Goal: Transaction & Acquisition: Subscribe to service/newsletter

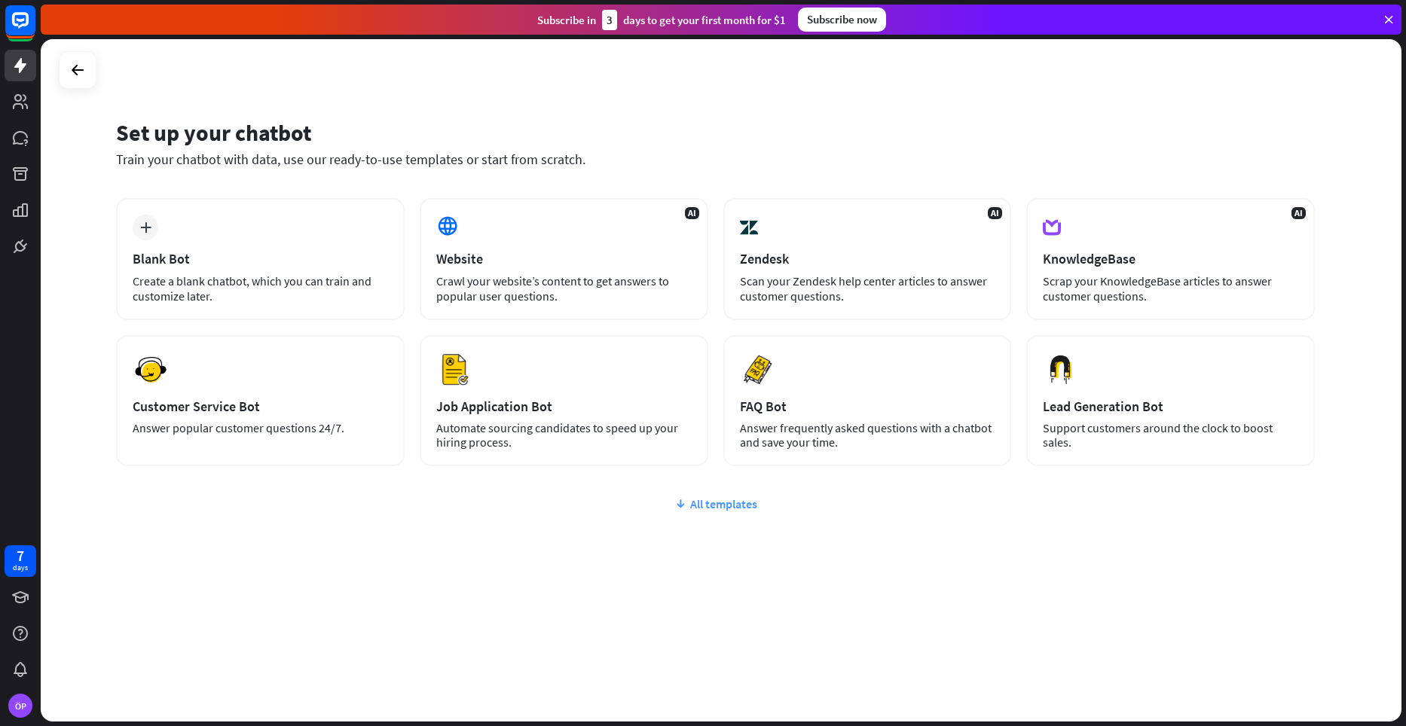
click at [745, 510] on div "All templates" at bounding box center [715, 503] width 1198 height 15
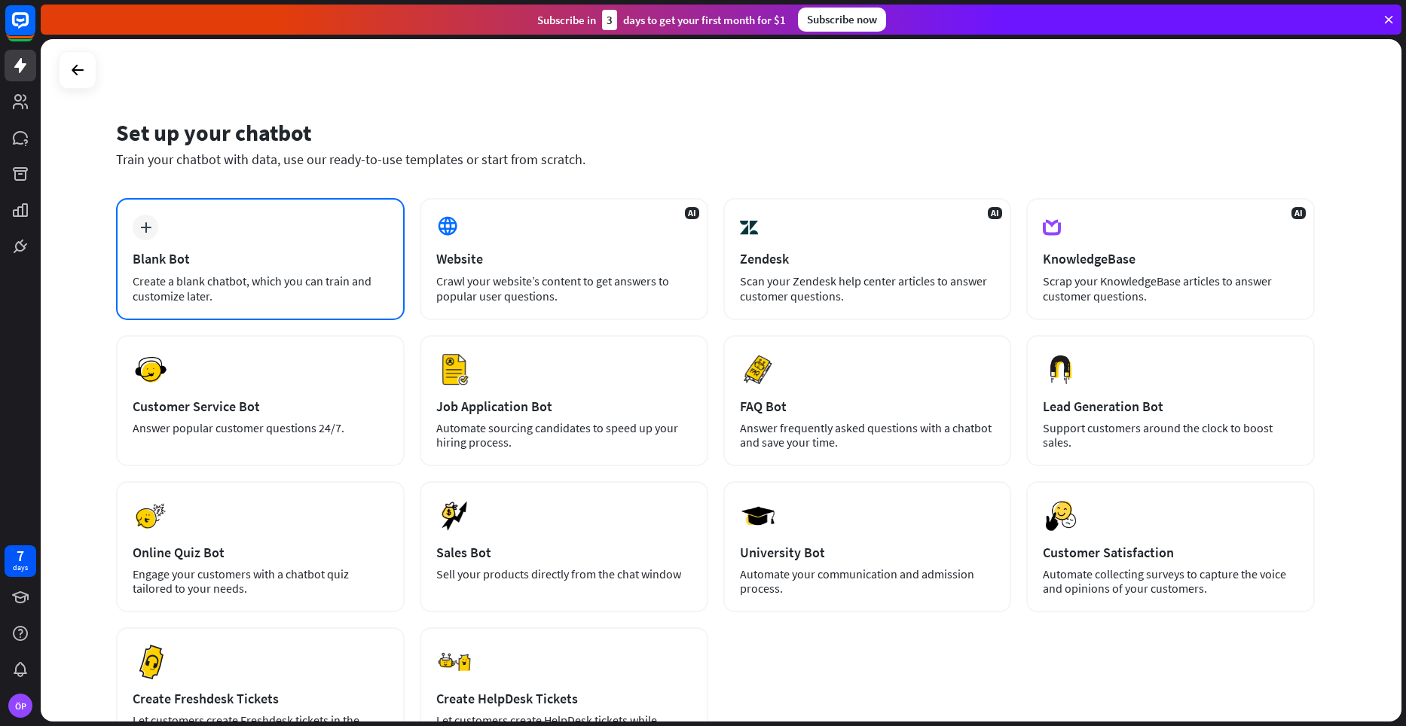
drag, startPoint x: 164, startPoint y: 203, endPoint x: 268, endPoint y: 214, distance: 104.5
click at [268, 214] on div "plus Blank Bot Create a blank chatbot, which you can train and customize later." at bounding box center [260, 259] width 288 height 122
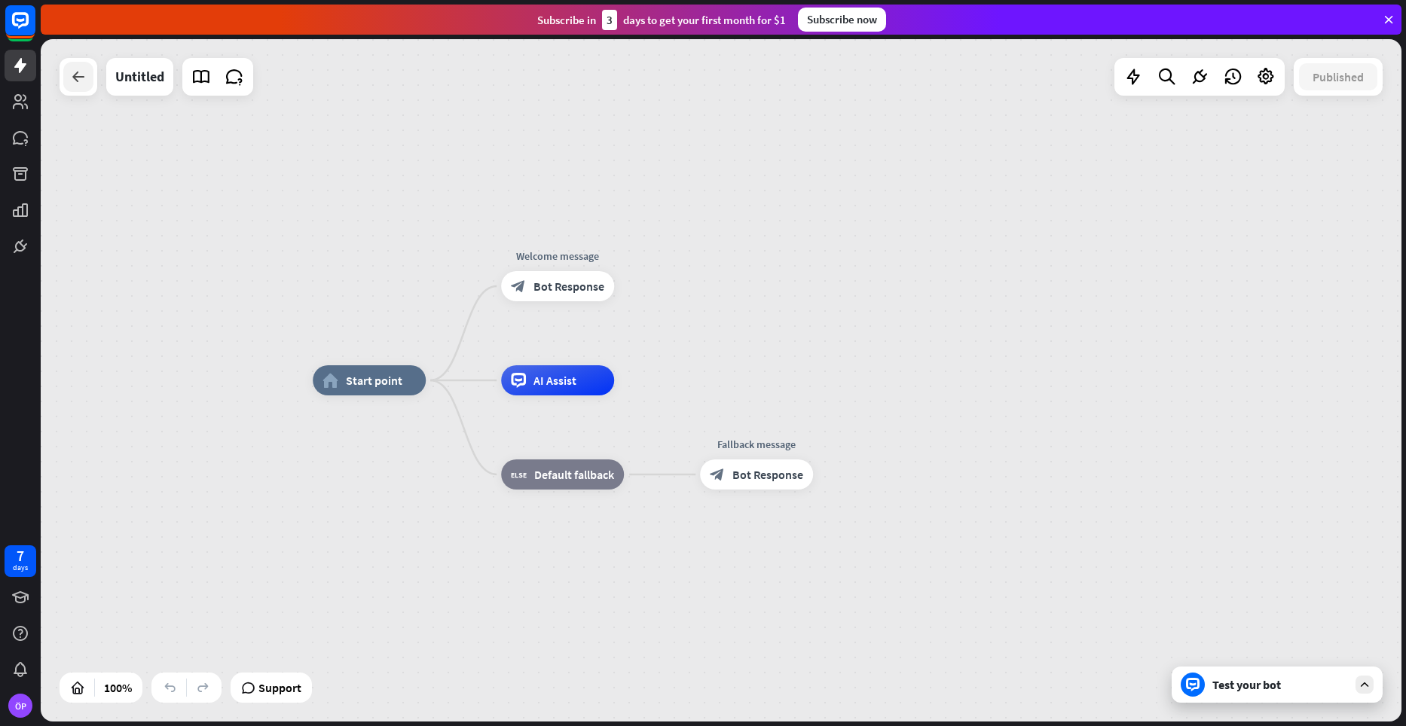
click at [84, 91] on div at bounding box center [78, 77] width 30 height 30
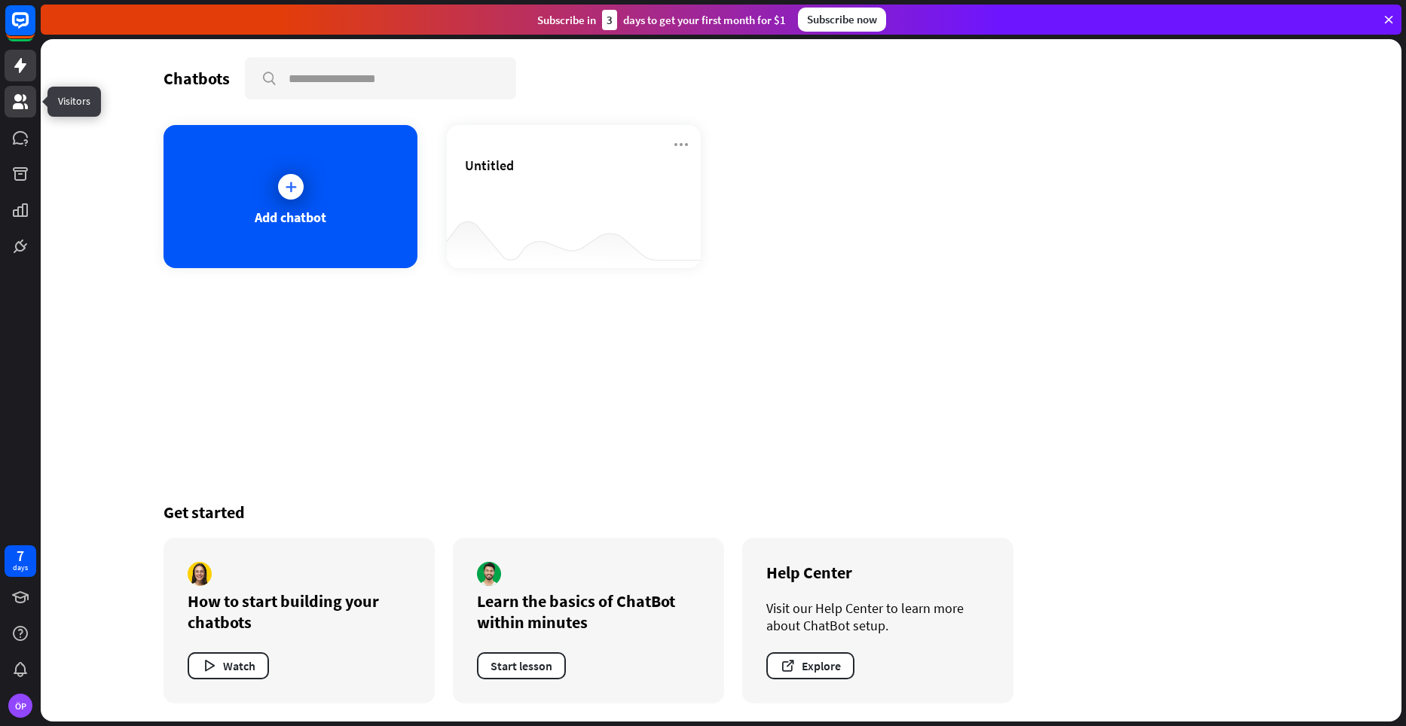
click at [14, 106] on icon at bounding box center [20, 101] width 15 height 15
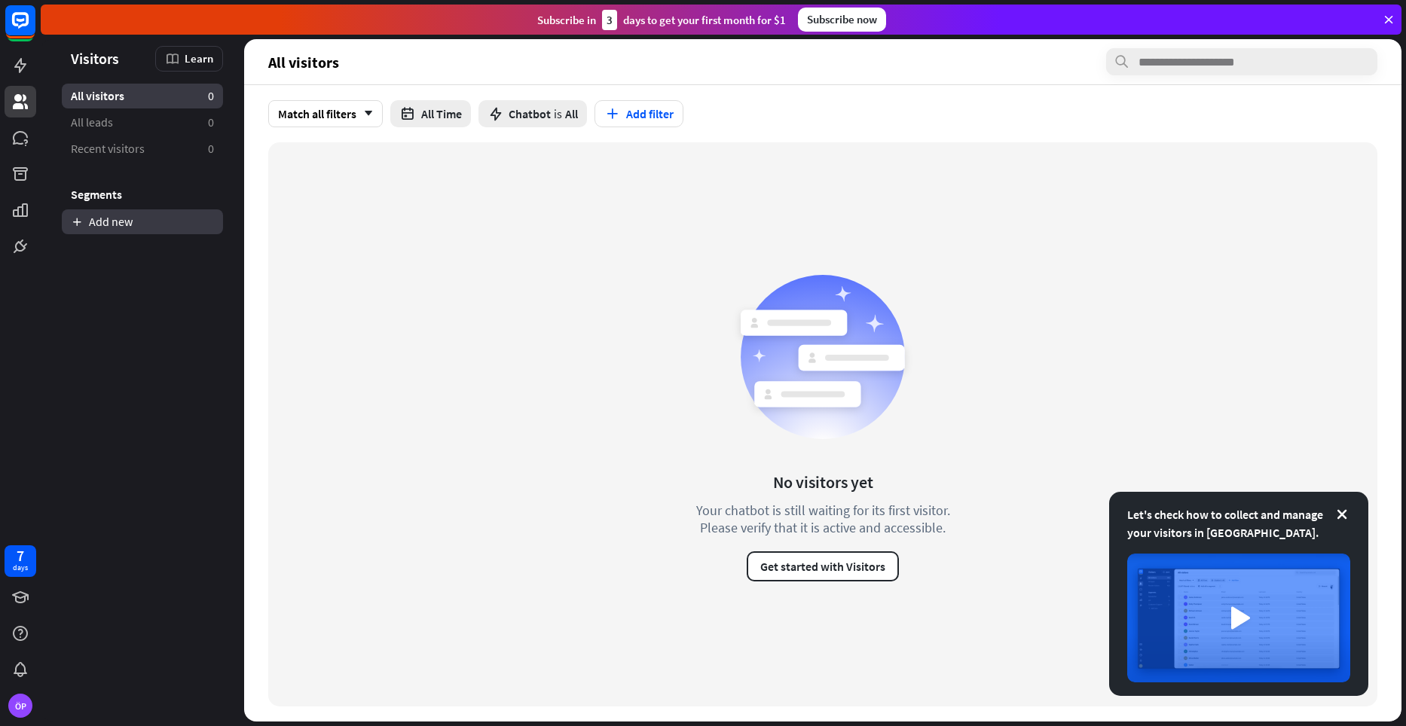
click at [103, 216] on link "Add new" at bounding box center [142, 221] width 161 height 25
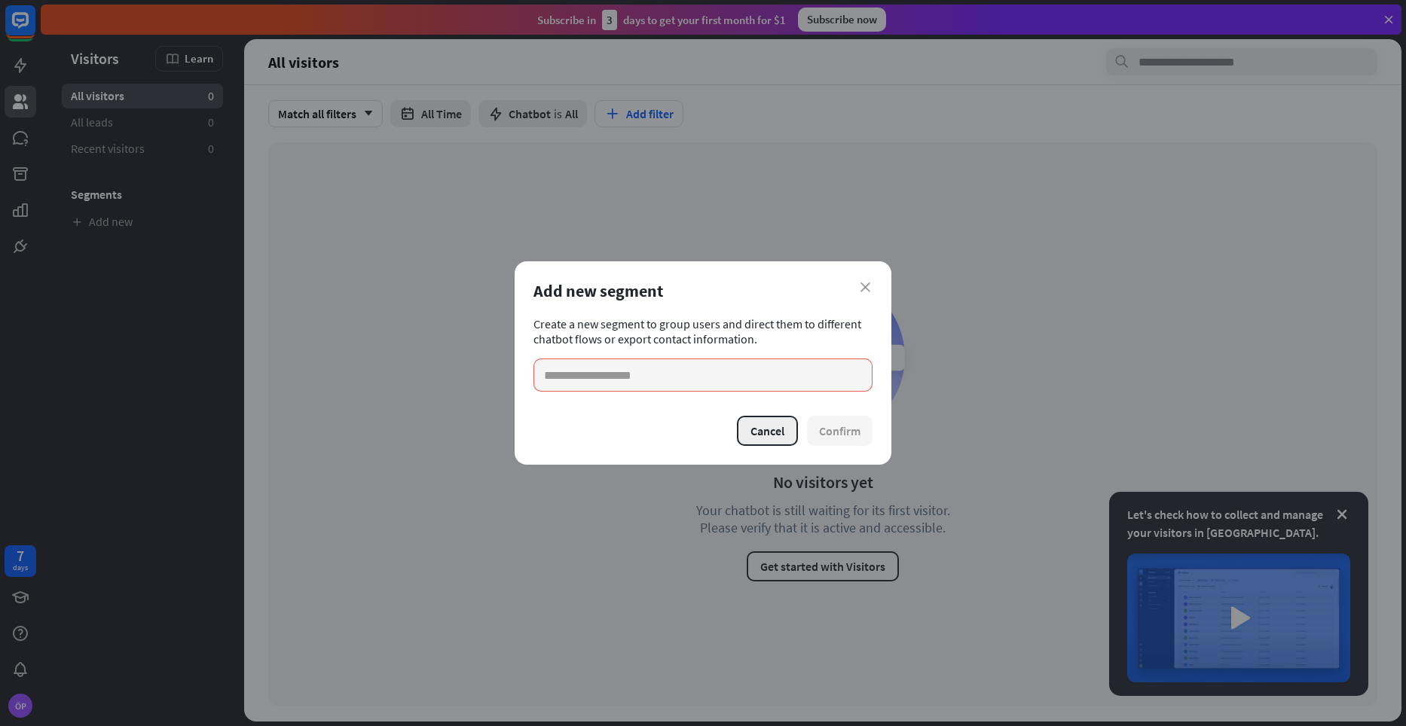
click at [784, 435] on button "Cancel" at bounding box center [767, 431] width 61 height 30
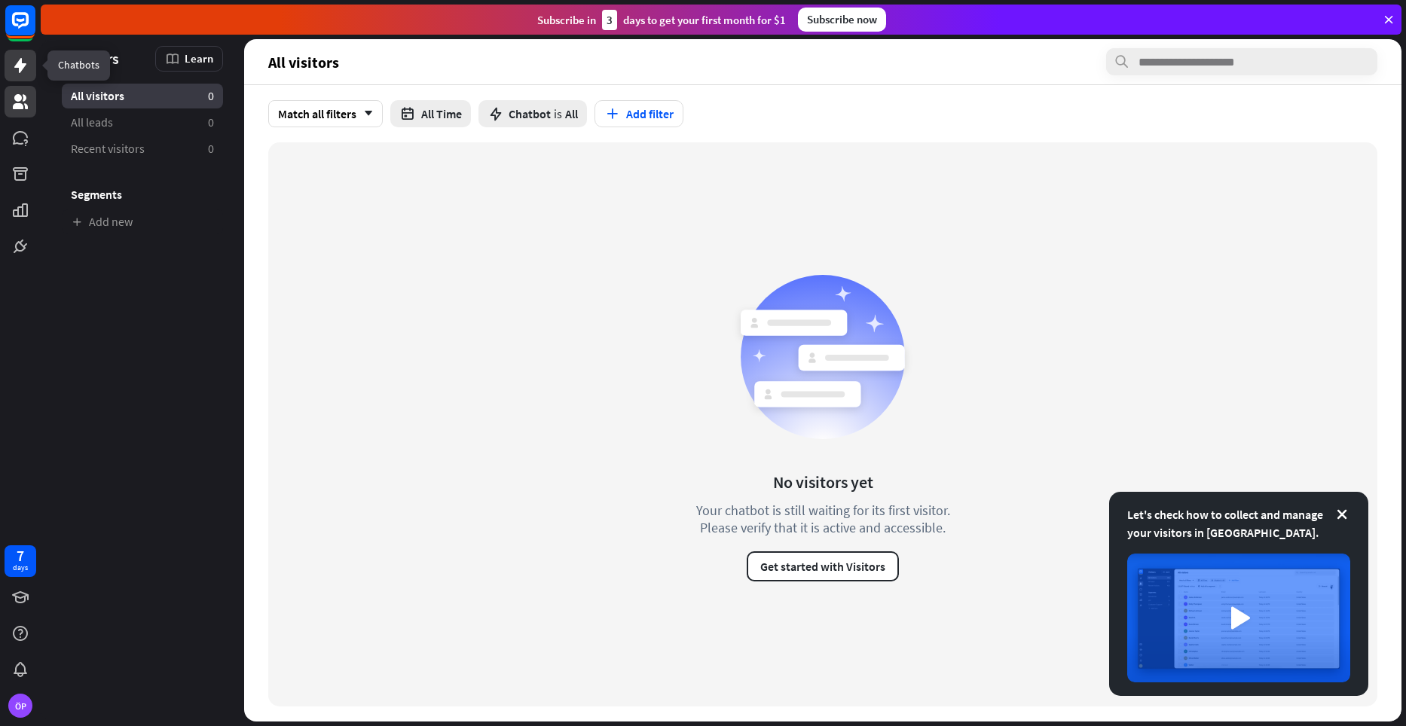
click at [28, 63] on icon at bounding box center [20, 65] width 18 height 18
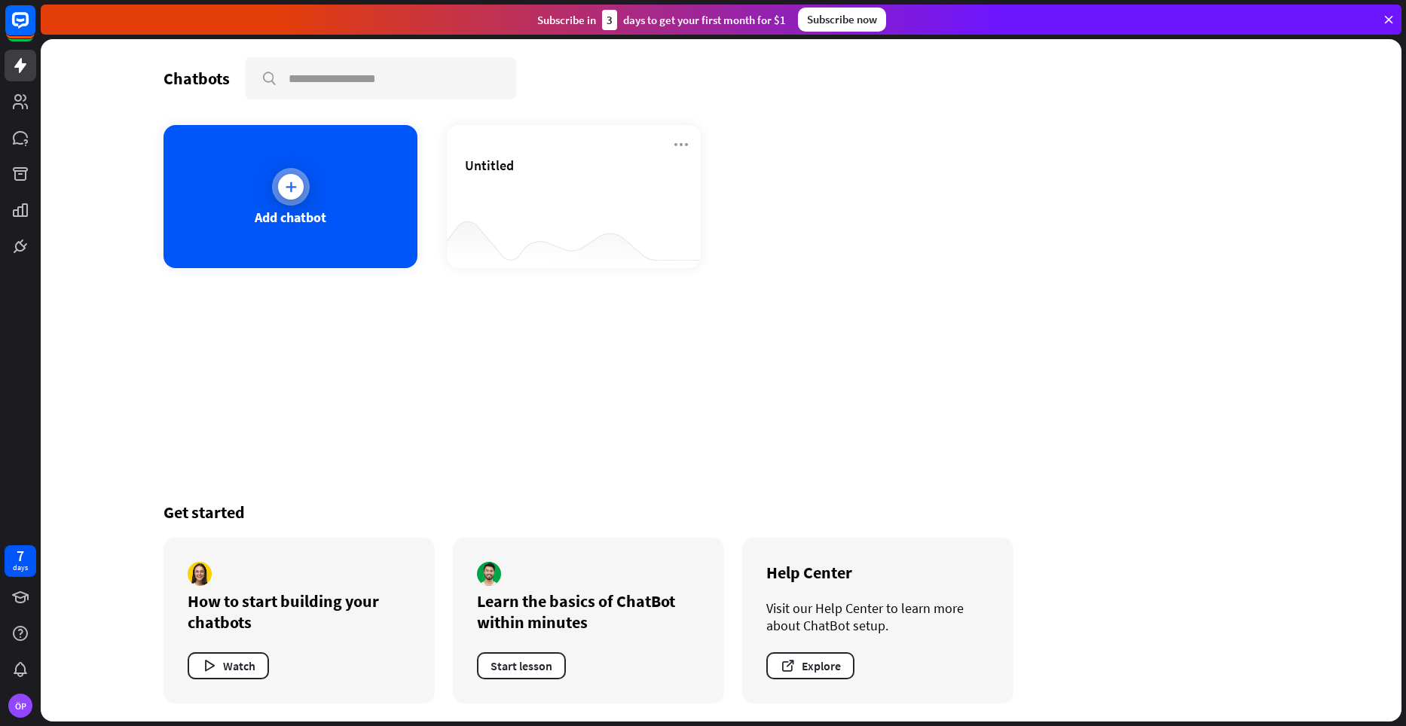
click at [322, 206] on div "Add chatbot" at bounding box center [290, 196] width 254 height 143
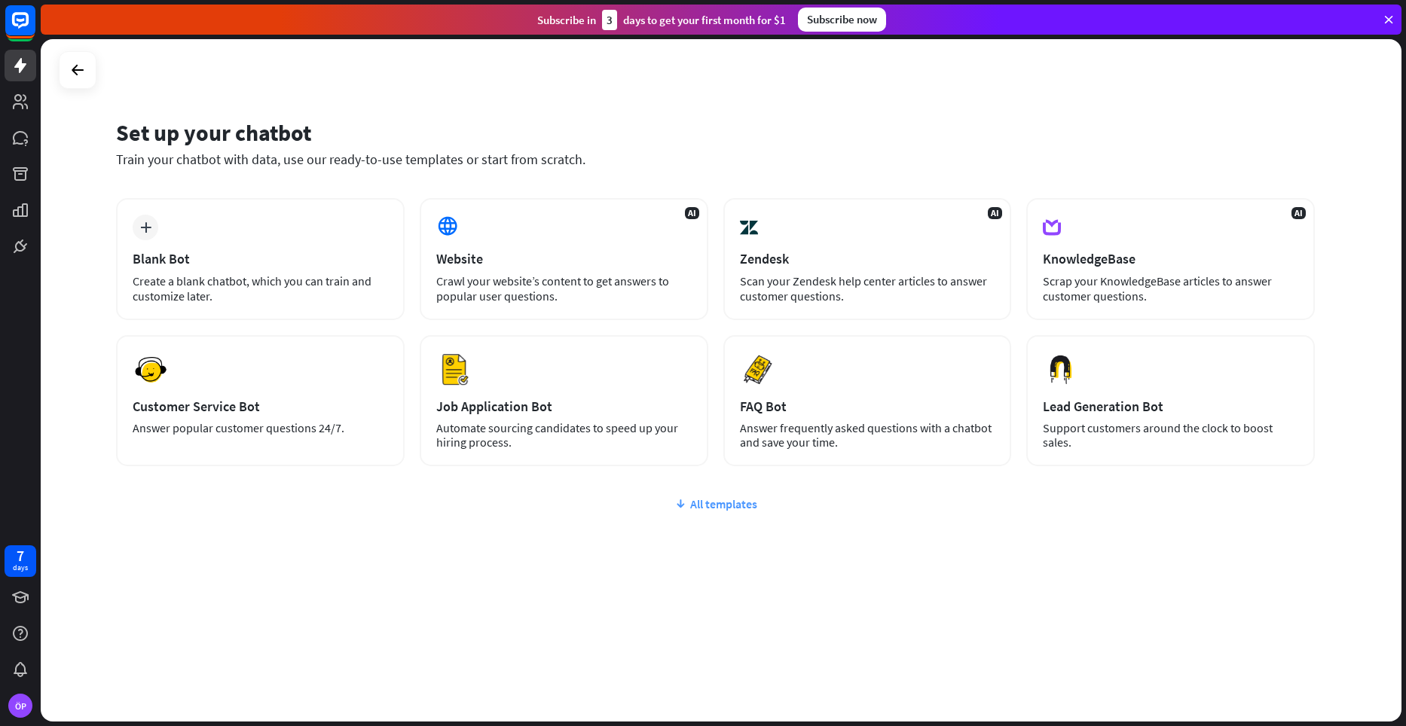
click at [701, 502] on div "All templates" at bounding box center [715, 503] width 1198 height 15
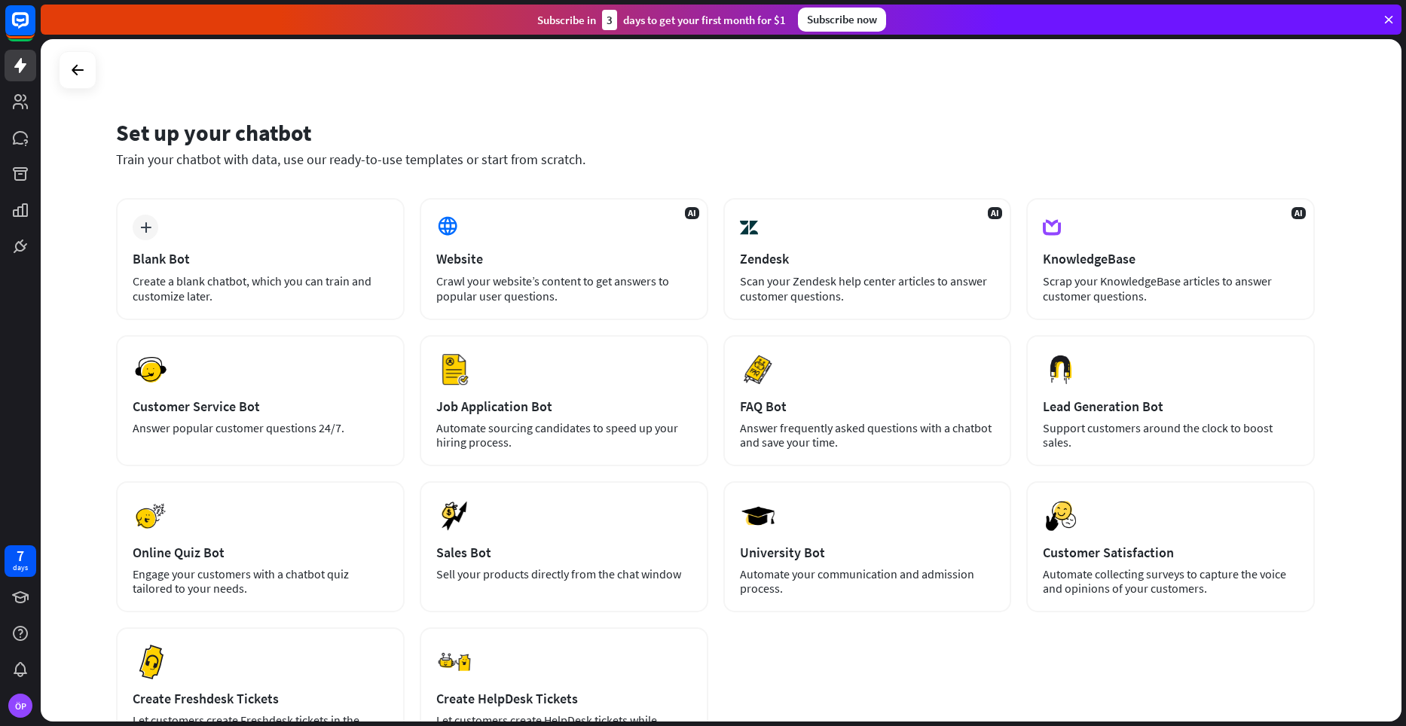
click at [816, 167] on div "Train your chatbot with data, use our ready-to-use templates or start from scra…" at bounding box center [715, 159] width 1198 height 17
click at [365, 167] on div "Set up your chatbot Train your chatbot with data, use our ready-to-use template…" at bounding box center [715, 152] width 1198 height 91
click at [836, 19] on div "Subscribe now" at bounding box center [842, 20] width 88 height 24
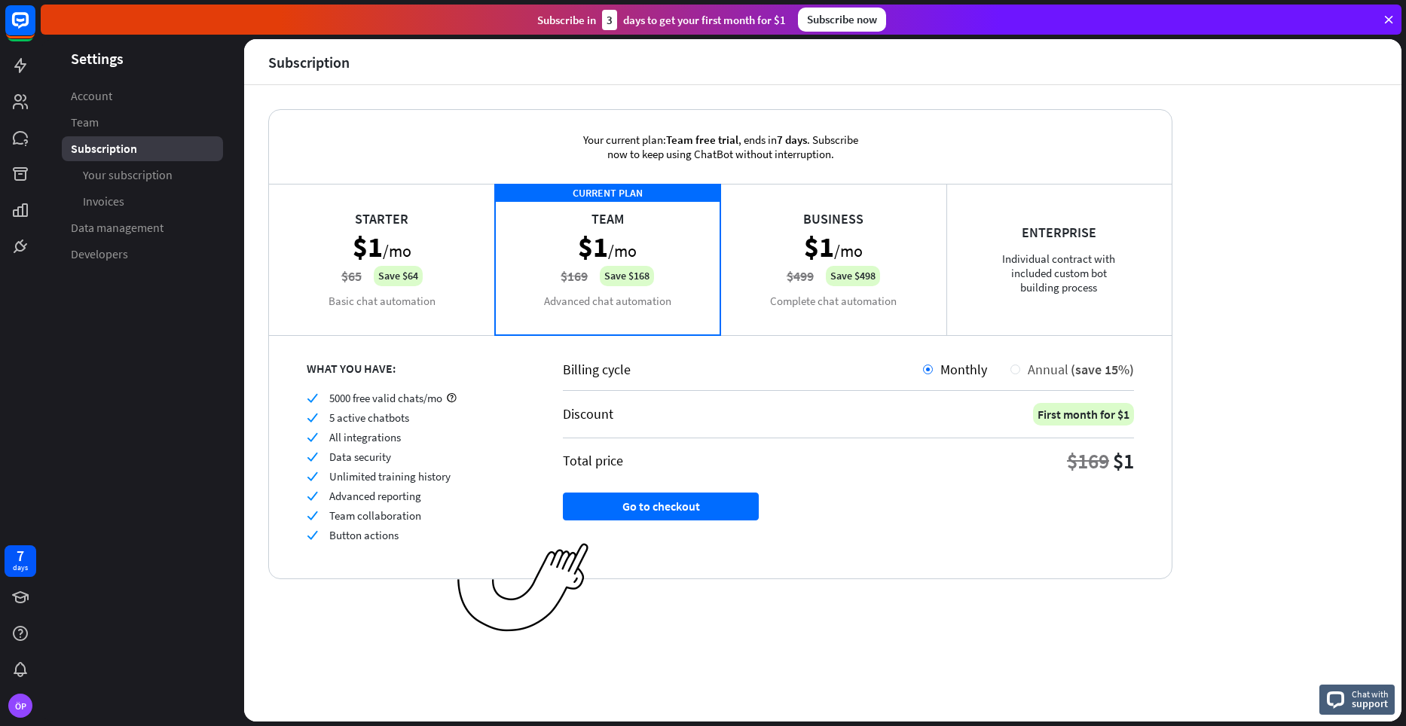
click at [1052, 369] on span "Annual" at bounding box center [1047, 369] width 41 height 17
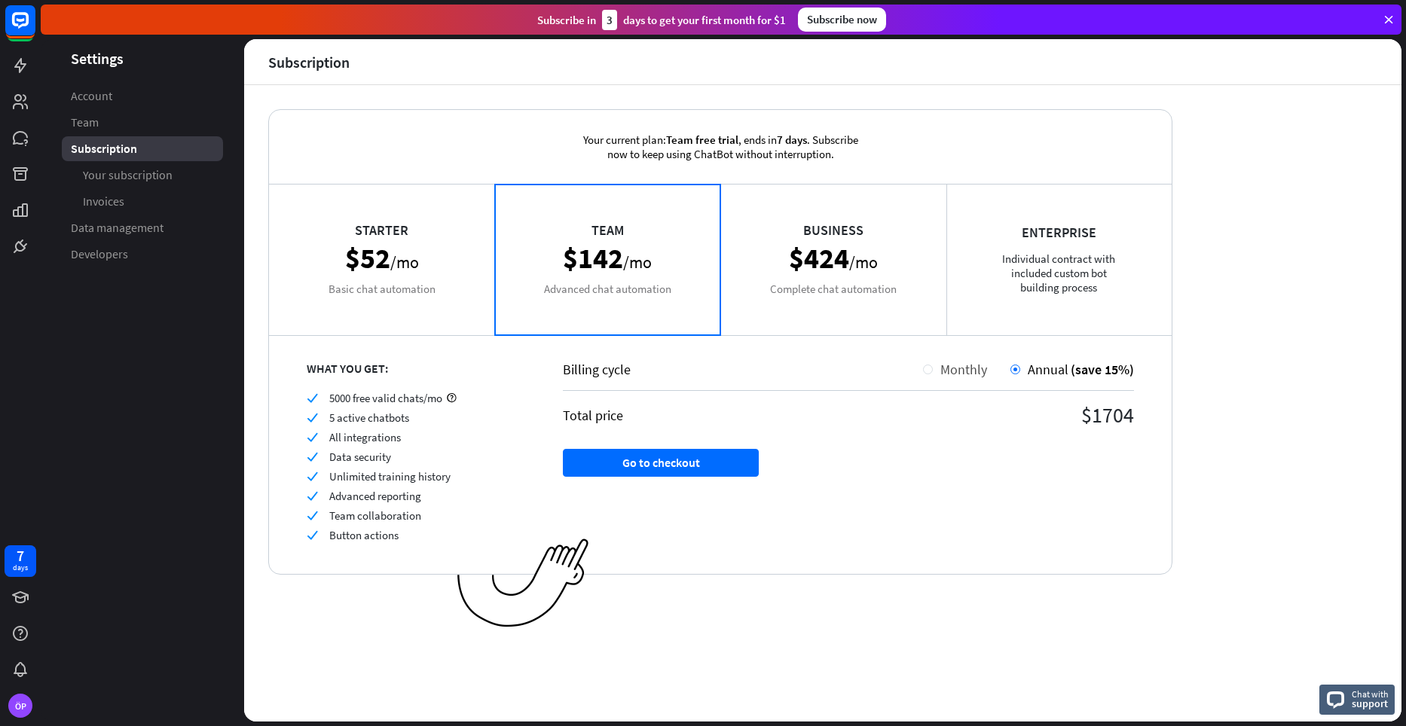
click at [954, 366] on span "Monthly" at bounding box center [963, 369] width 47 height 17
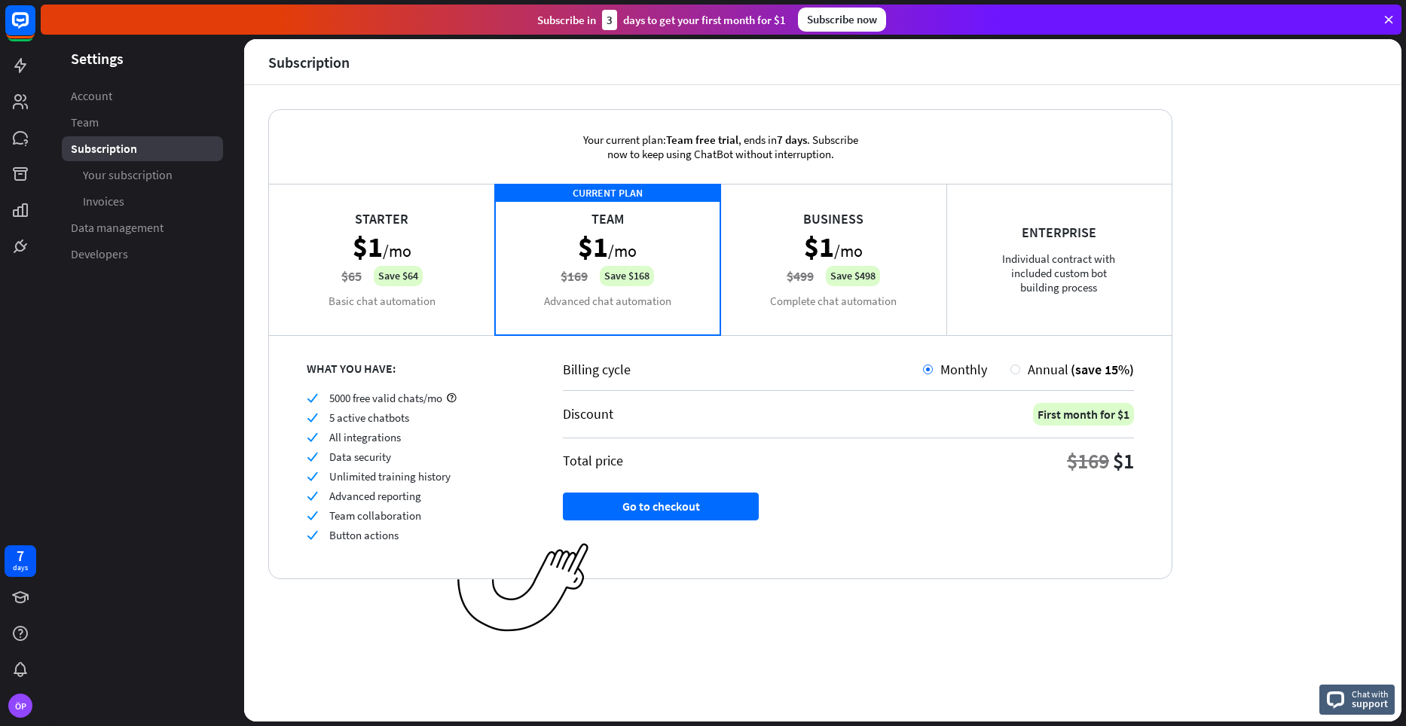
click at [667, 295] on div "CURRENT PLAN Team $1 /mo $169 Save $168 Advanced chat automation" at bounding box center [608, 259] width 226 height 151
click at [436, 288] on div "Starter $1 /mo $65 Save $64 Basic chat automation" at bounding box center [382, 259] width 226 height 151
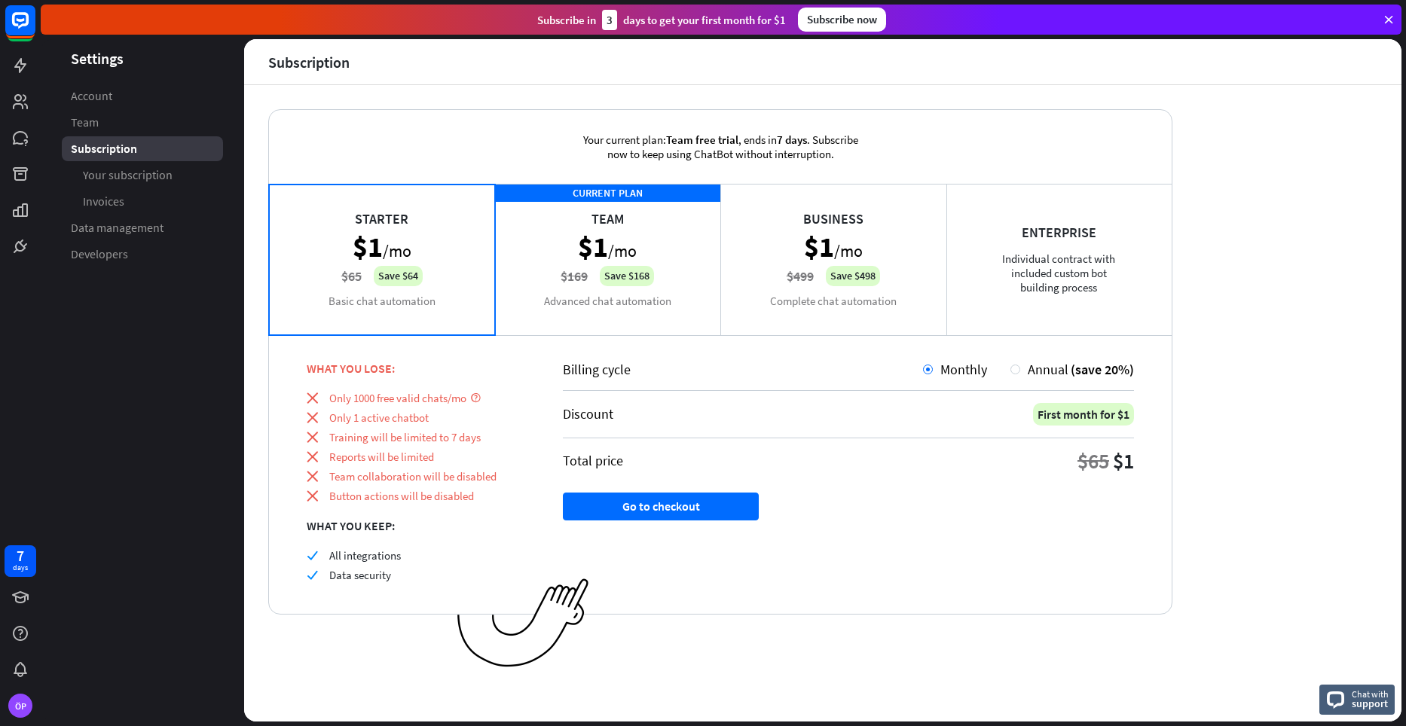
click at [583, 298] on div "CURRENT PLAN Team $1 /mo $169 Save $168 Advanced chat automation" at bounding box center [608, 259] width 226 height 151
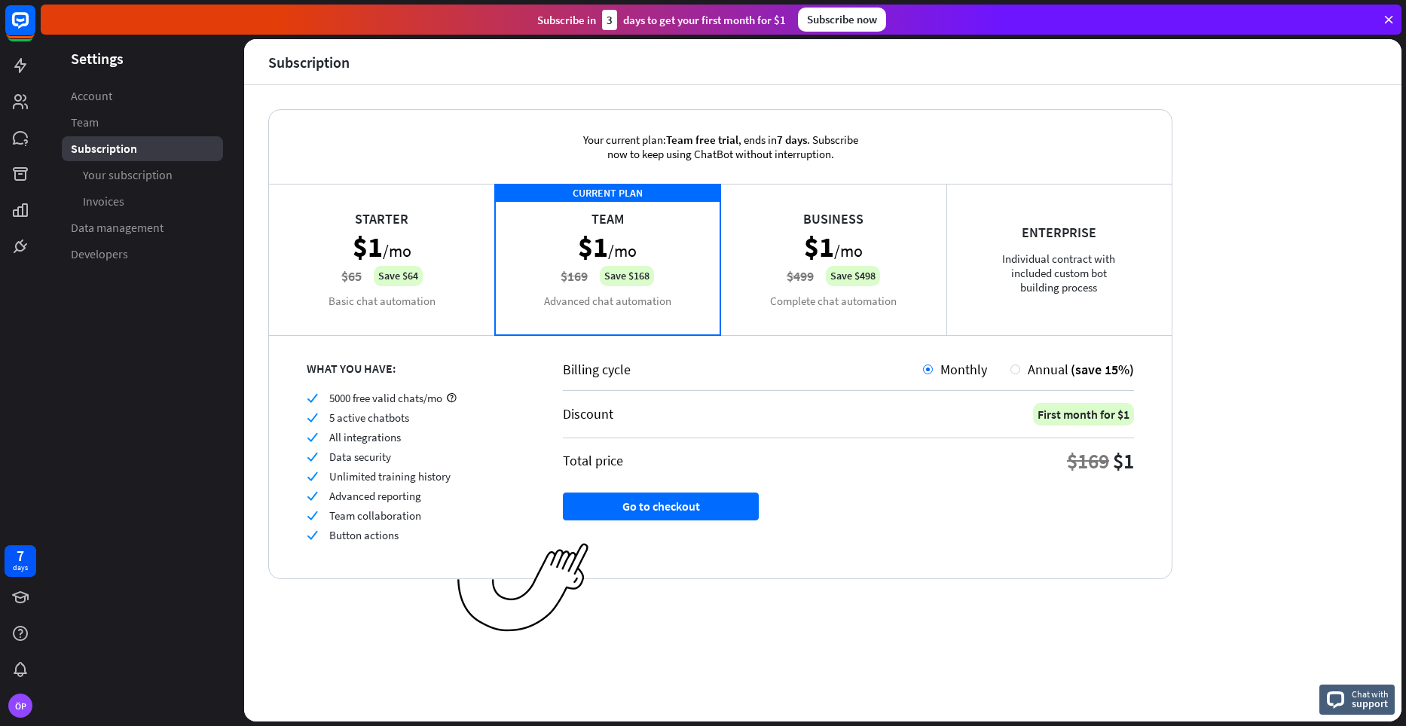
click at [760, 273] on div "Business $1 /mo $499 Save $498 Complete chat automation" at bounding box center [833, 259] width 226 height 151
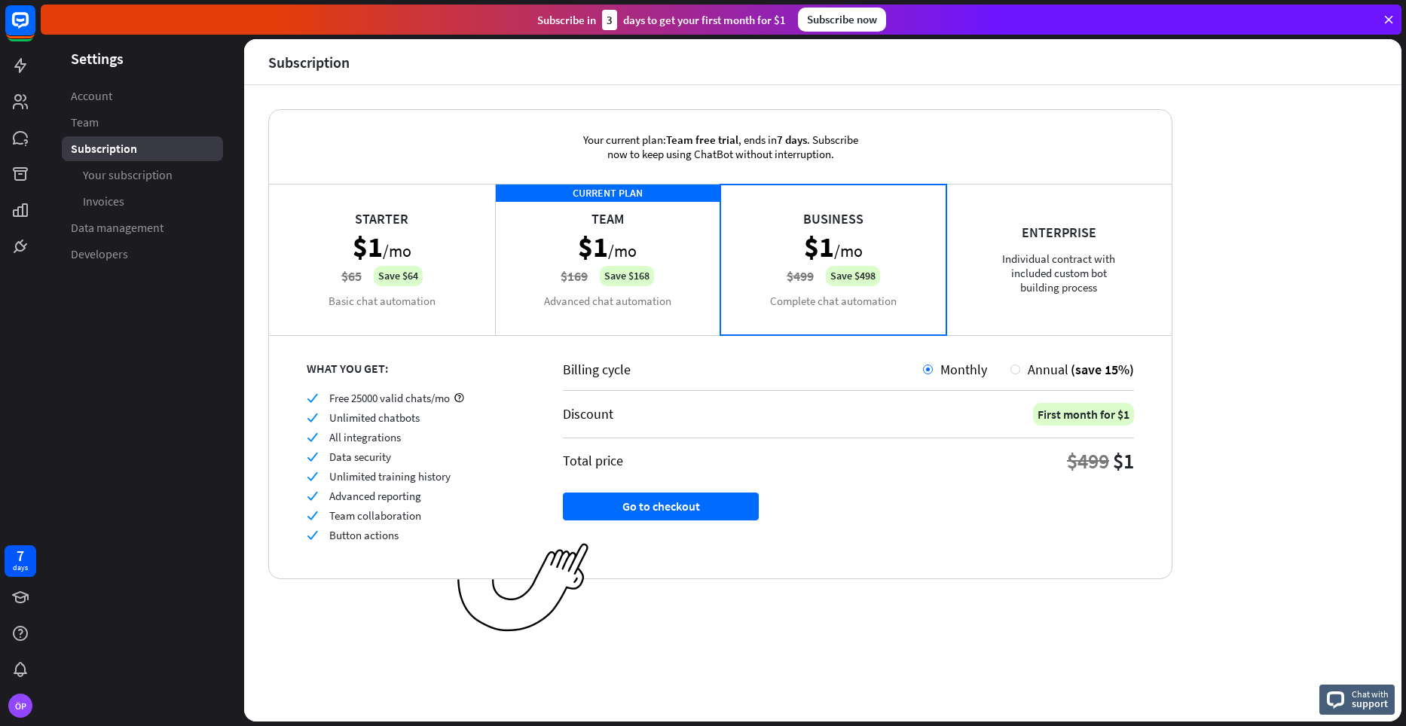
click at [618, 291] on div "CURRENT PLAN Team $1 /mo $169 Save $168 Advanced chat automation" at bounding box center [608, 259] width 226 height 151
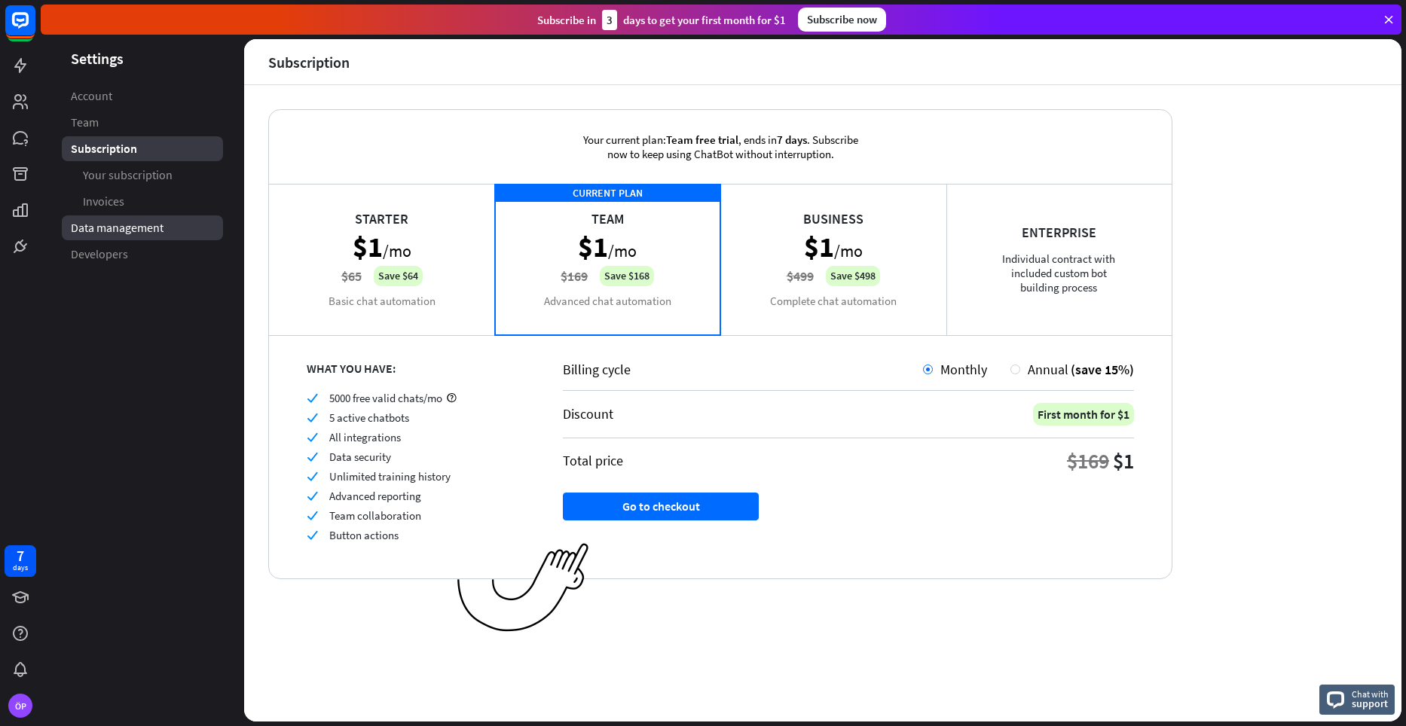
drag, startPoint x: 86, startPoint y: 221, endPoint x: 90, endPoint y: 232, distance: 11.5
click at [17, 56] on link at bounding box center [21, 66] width 32 height 32
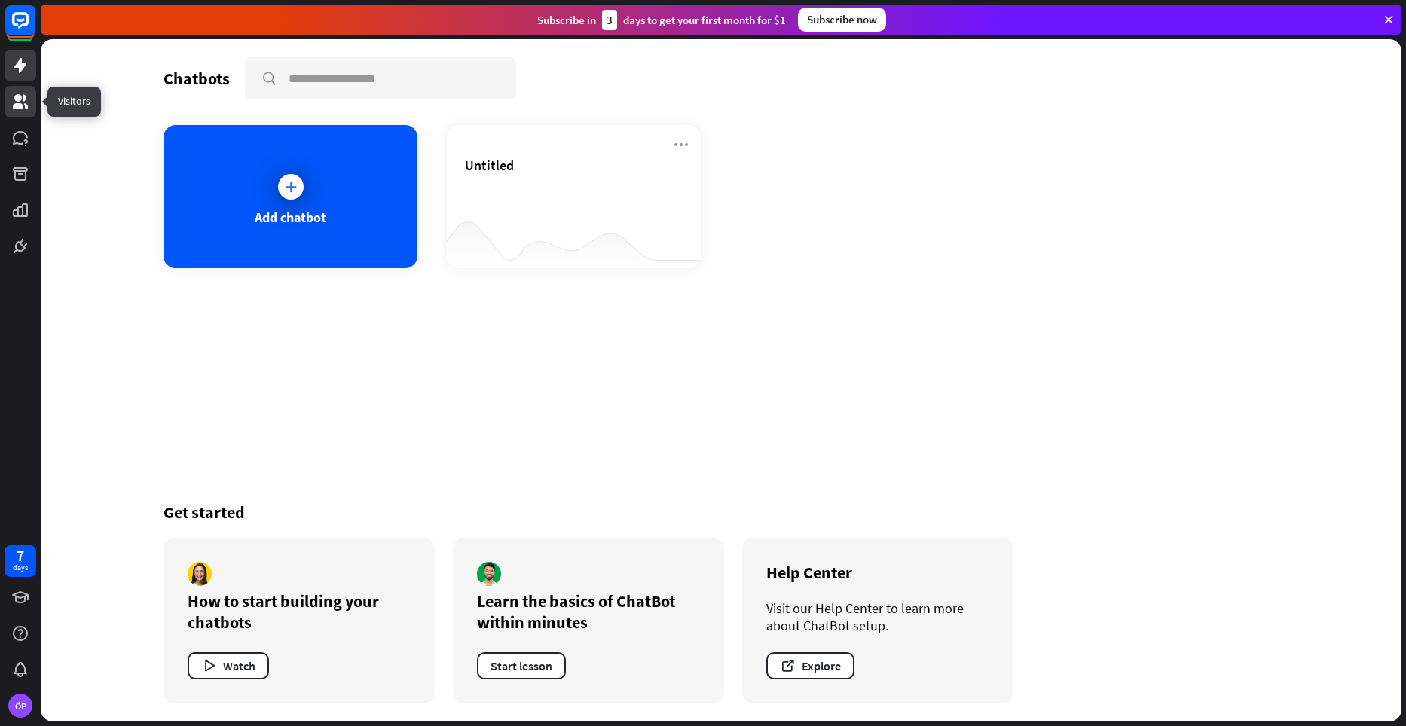
click at [26, 111] on link at bounding box center [21, 102] width 32 height 32
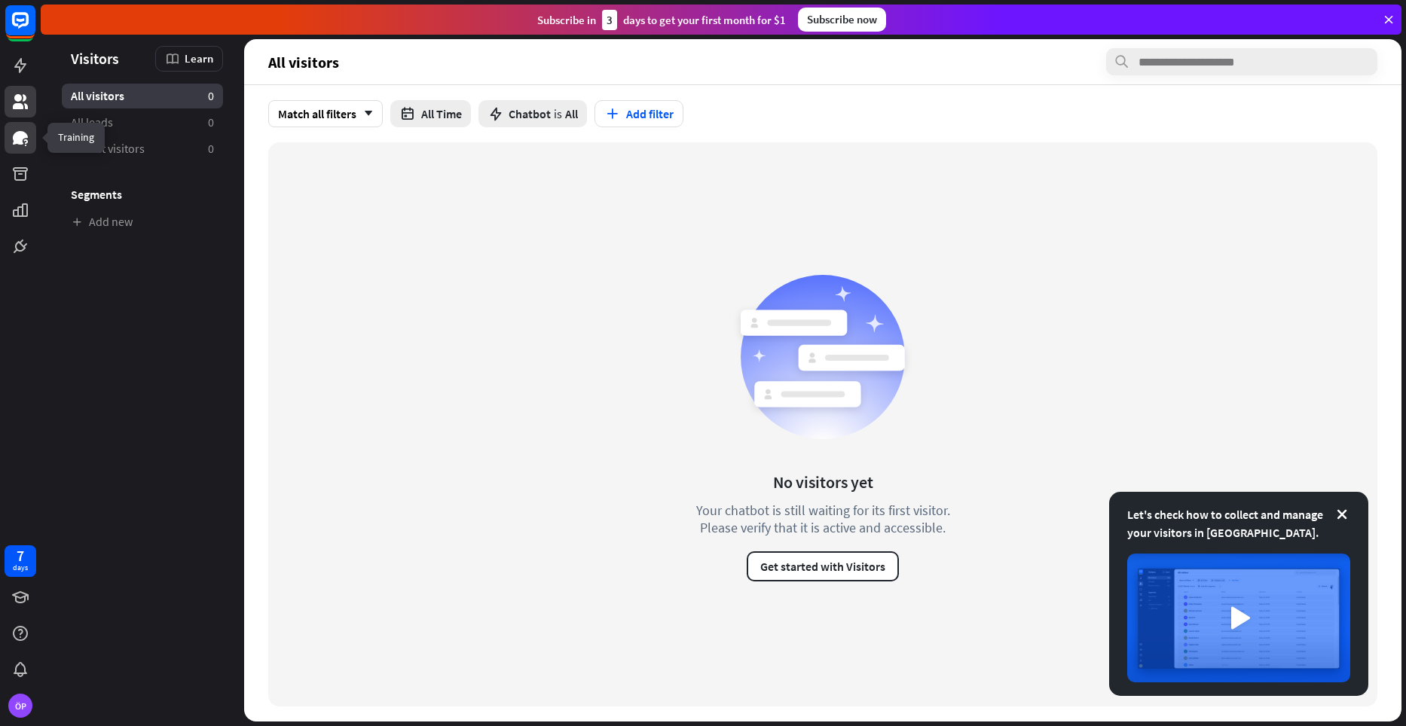
click at [26, 142] on icon at bounding box center [25, 141] width 4 height 5
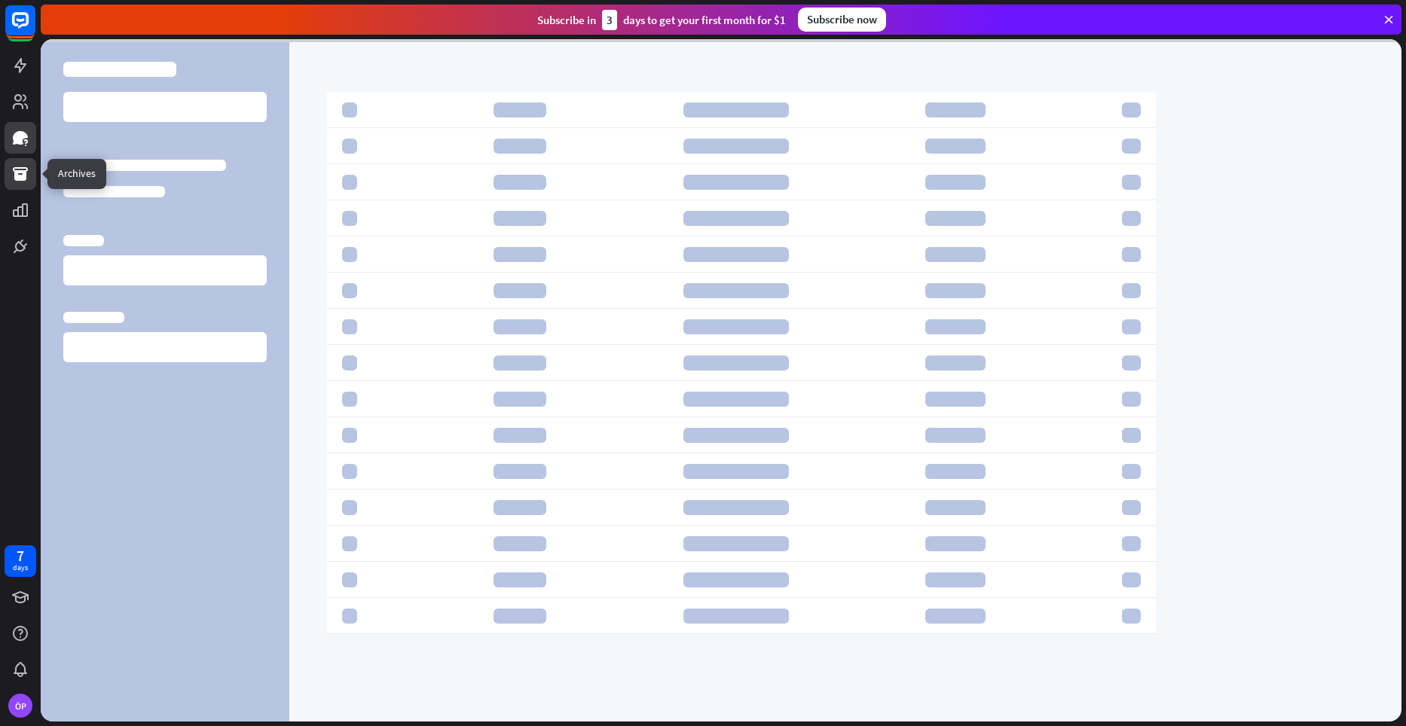
click at [26, 185] on link at bounding box center [21, 174] width 32 height 32
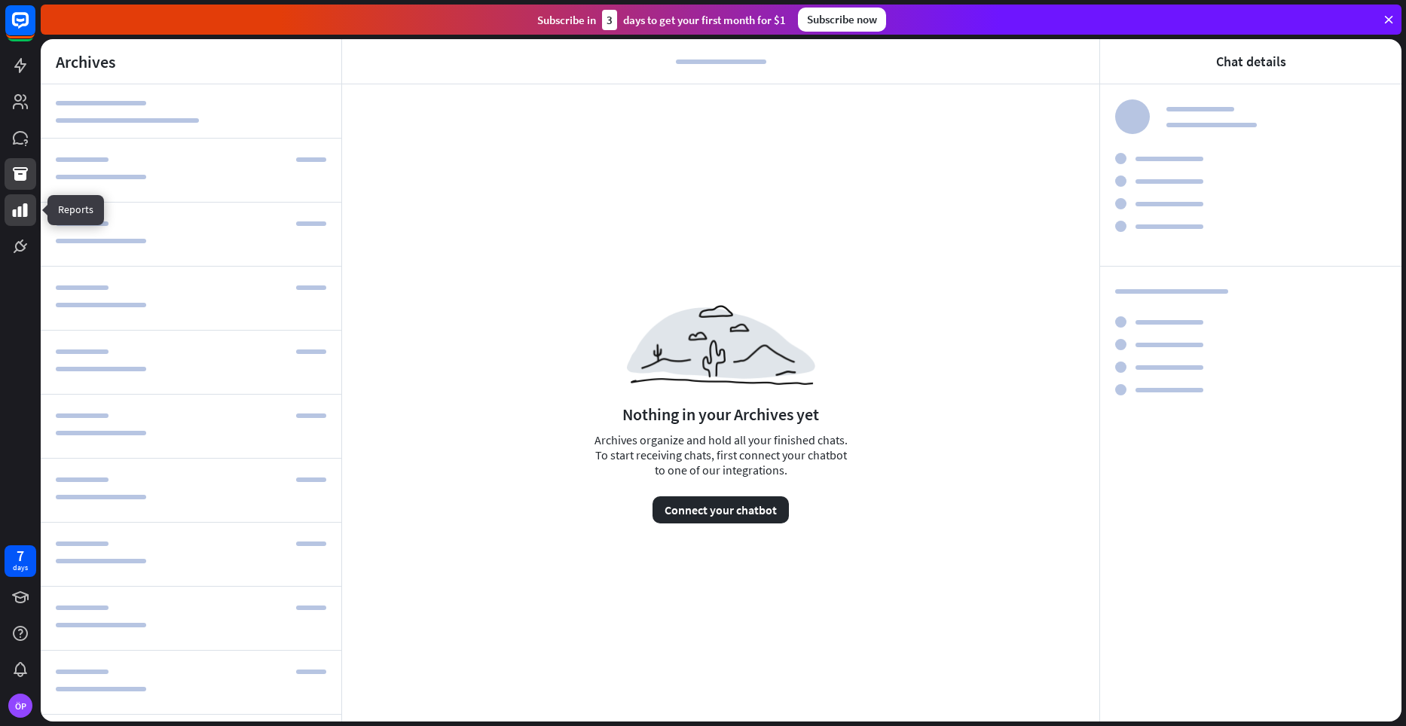
click at [25, 221] on link at bounding box center [21, 210] width 32 height 32
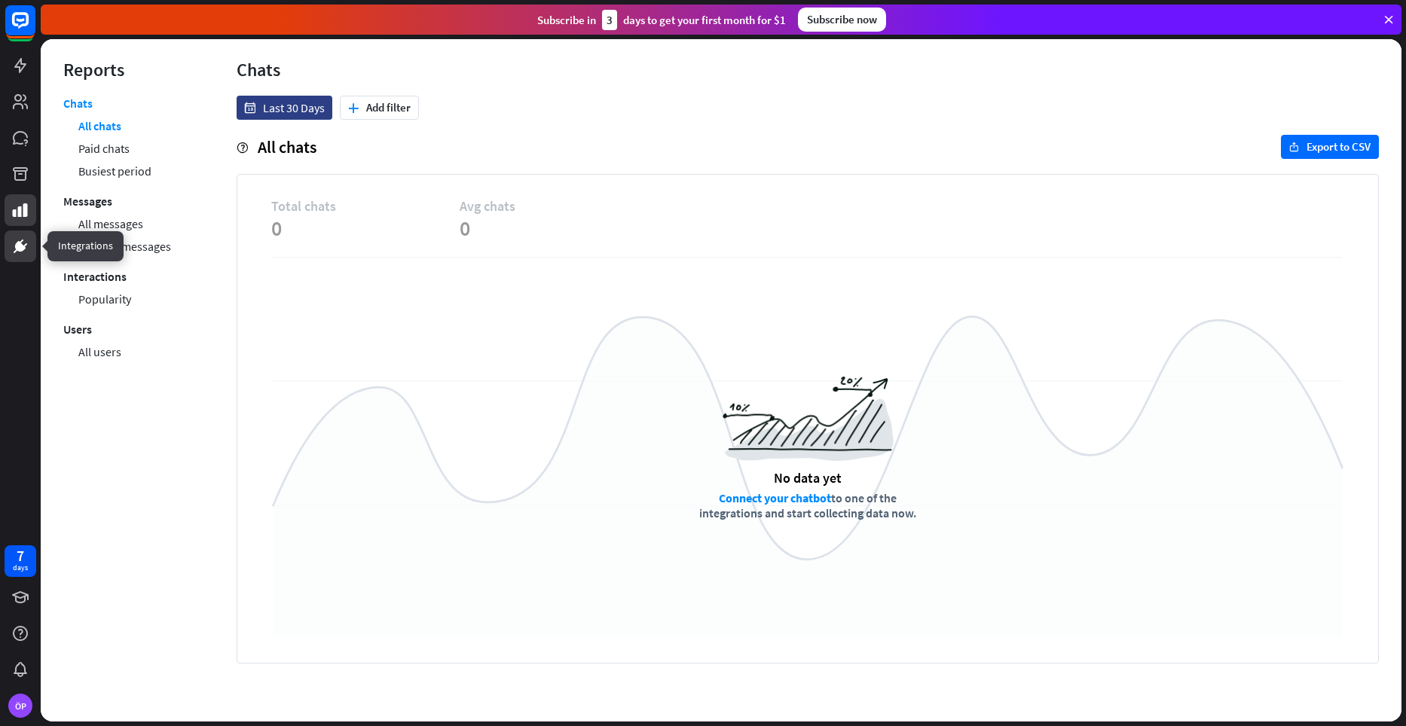
click at [26, 252] on icon at bounding box center [20, 246] width 18 height 18
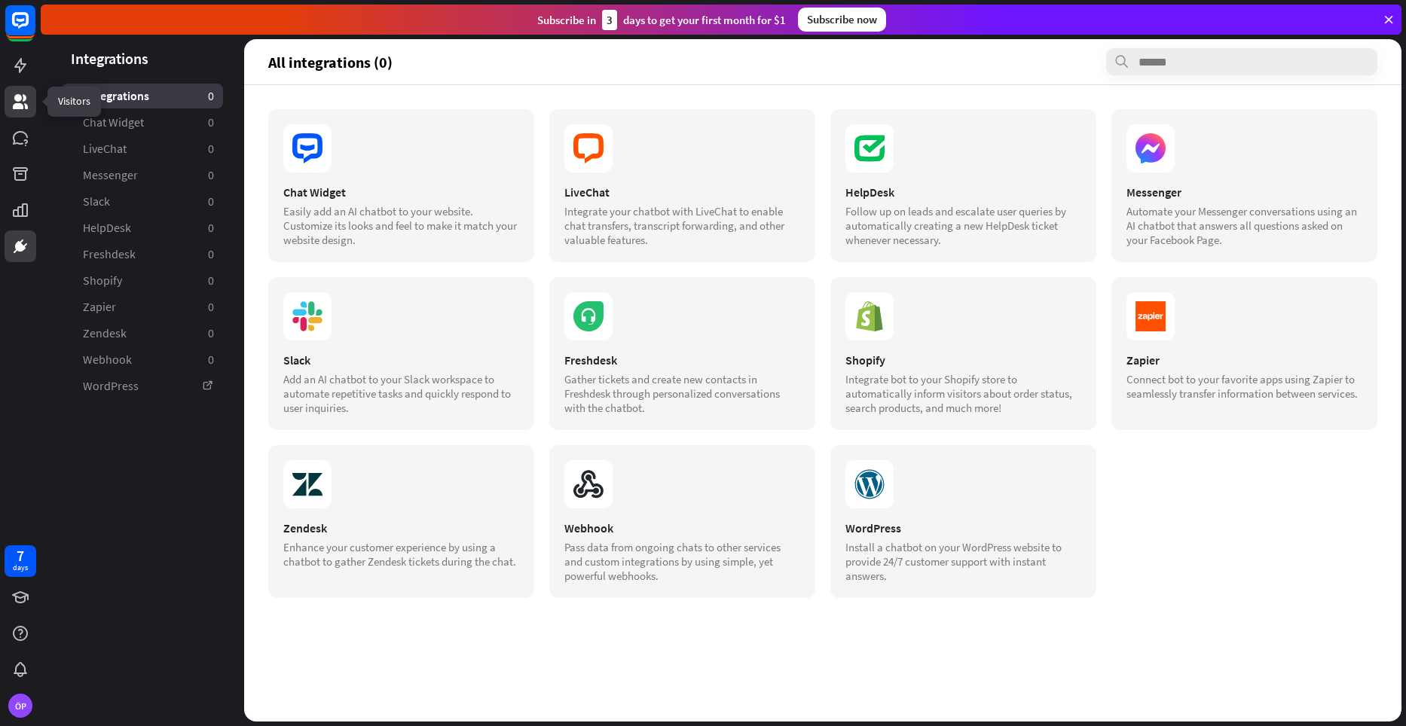
click at [23, 107] on icon at bounding box center [20, 101] width 15 height 15
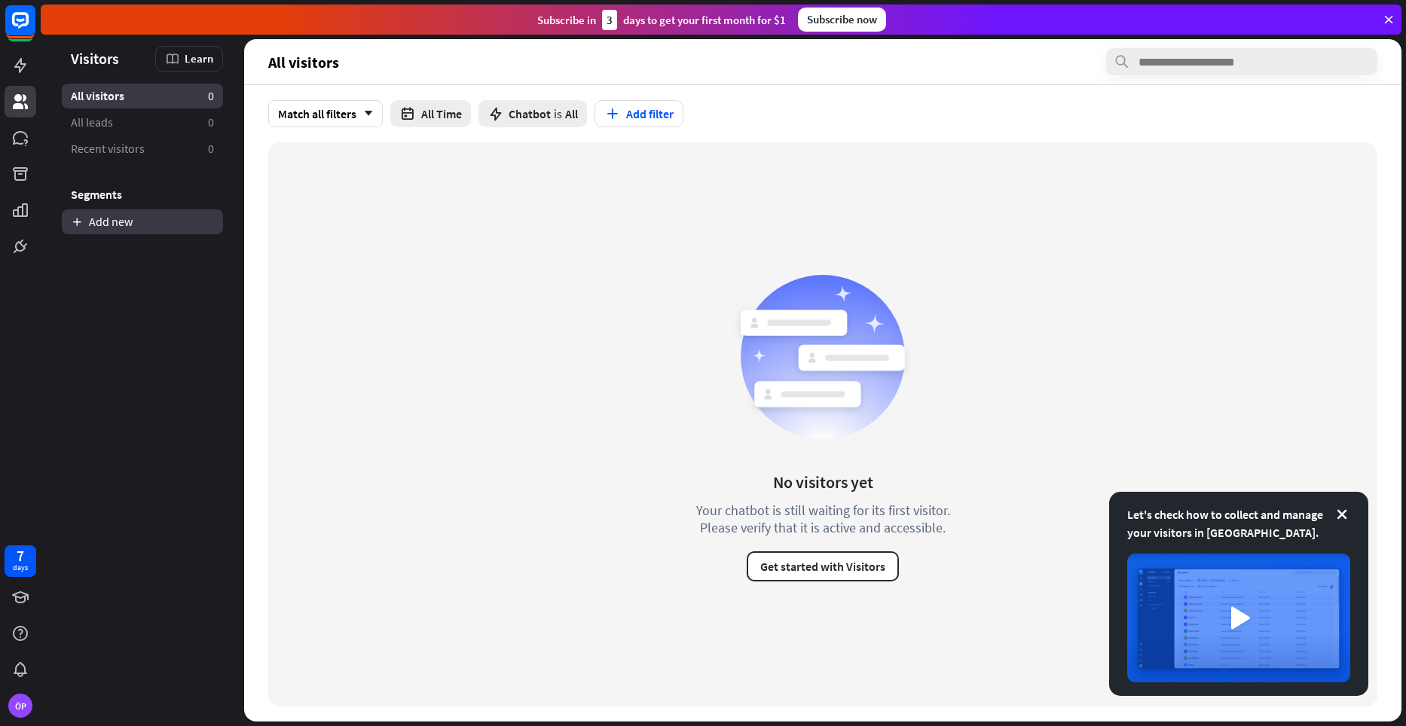
click at [203, 218] on link "Add new" at bounding box center [142, 221] width 161 height 25
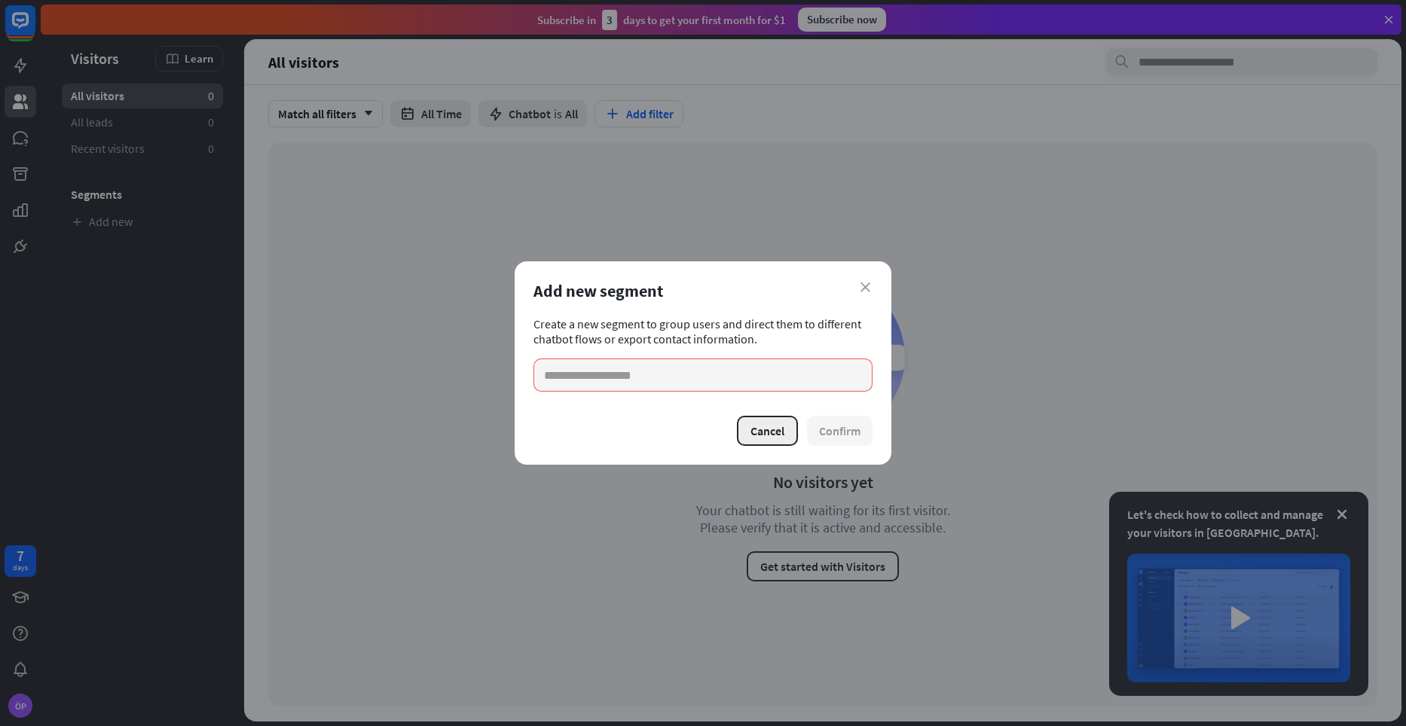
click at [751, 429] on button "Cancel" at bounding box center [767, 431] width 61 height 30
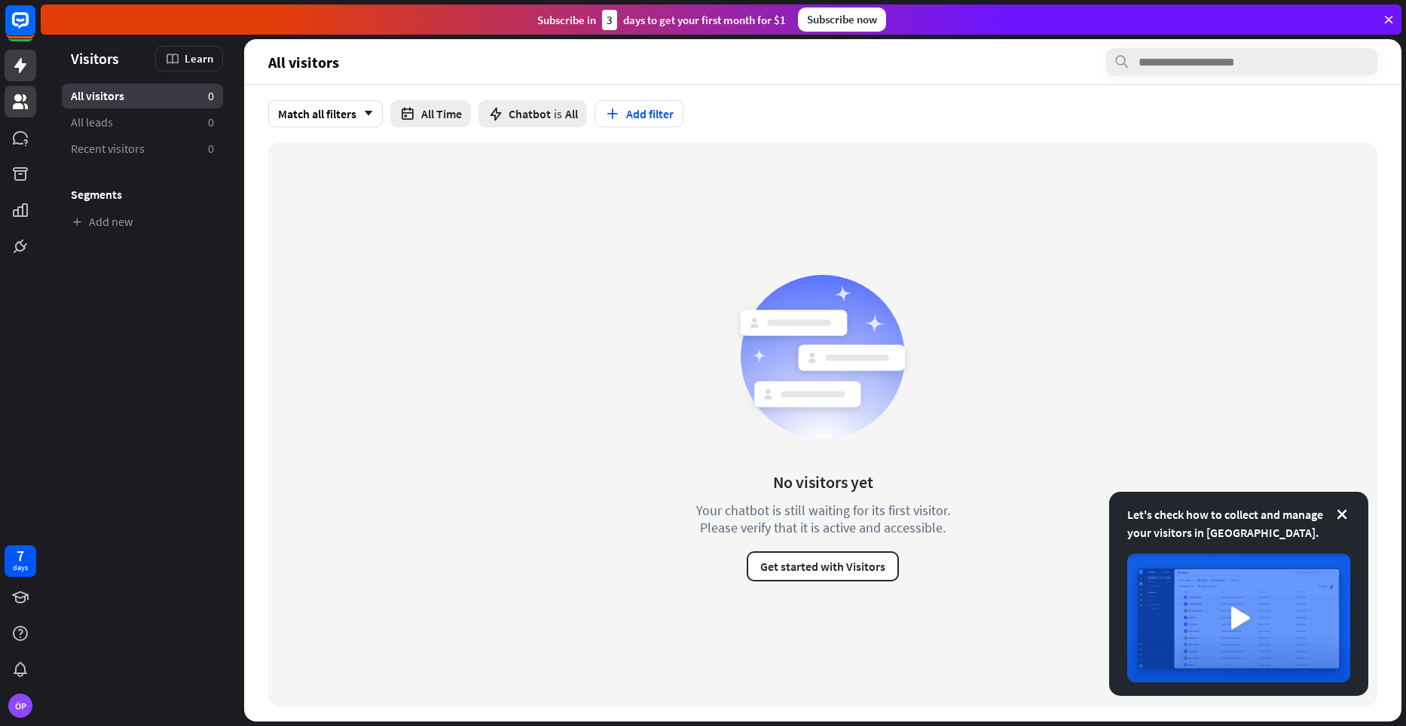
click at [28, 68] on icon at bounding box center [20, 65] width 18 height 18
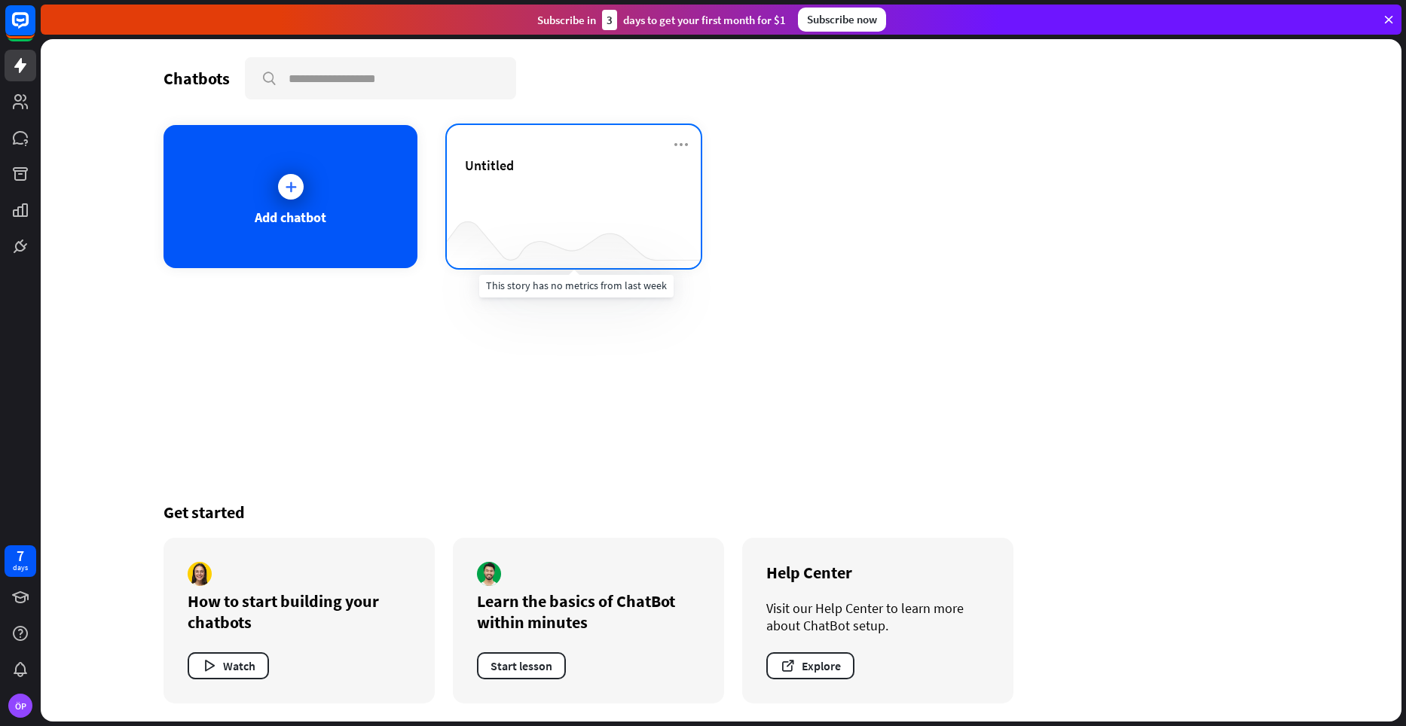
click at [517, 207] on div "Untitled" at bounding box center [574, 183] width 218 height 53
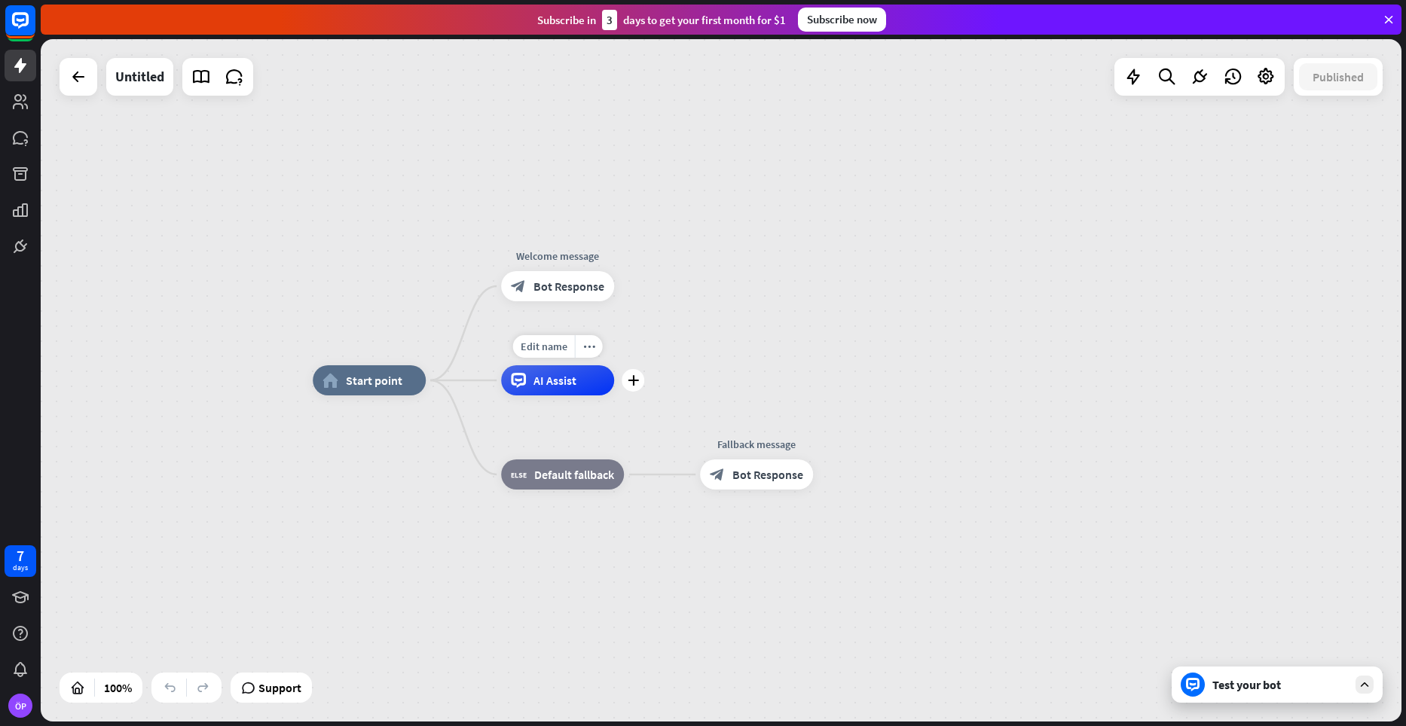
click at [554, 391] on div "AI Assist" at bounding box center [557, 380] width 113 height 30
drag, startPoint x: 585, startPoint y: 481, endPoint x: 618, endPoint y: 475, distance: 33.7
click at [585, 479] on span "Default fallback" at bounding box center [574, 474] width 80 height 15
click at [782, 483] on div "block_bot_response Bot Response" at bounding box center [756, 474] width 113 height 30
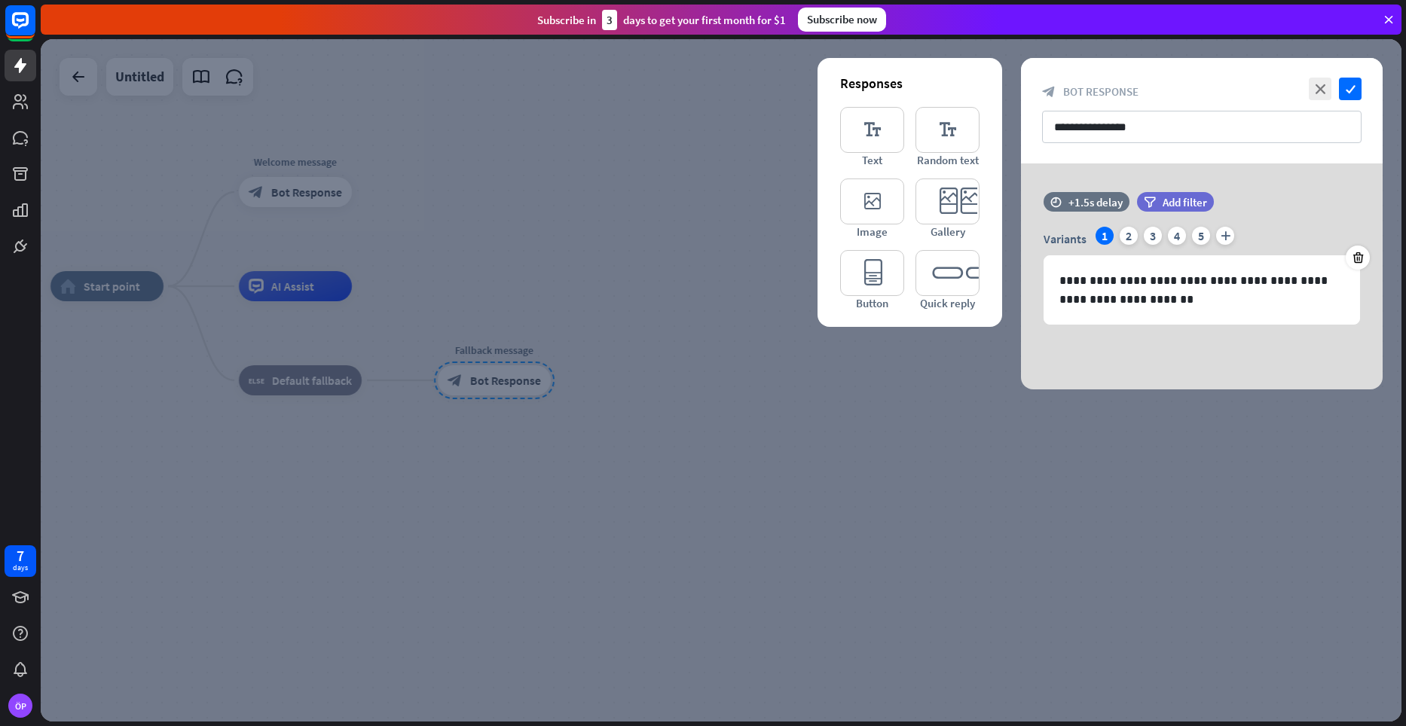
click at [617, 111] on div at bounding box center [721, 380] width 1360 height 682
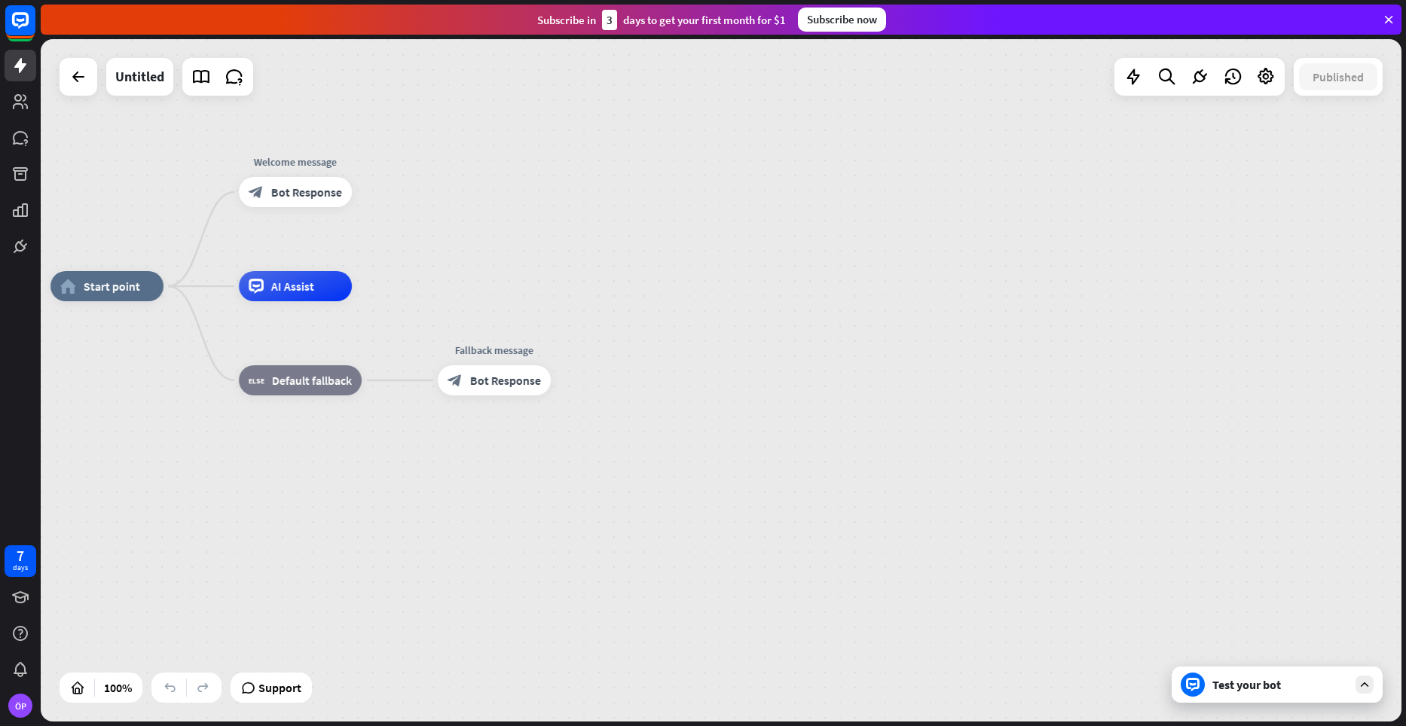
click at [832, 26] on div "Subscribe now" at bounding box center [842, 20] width 88 height 24
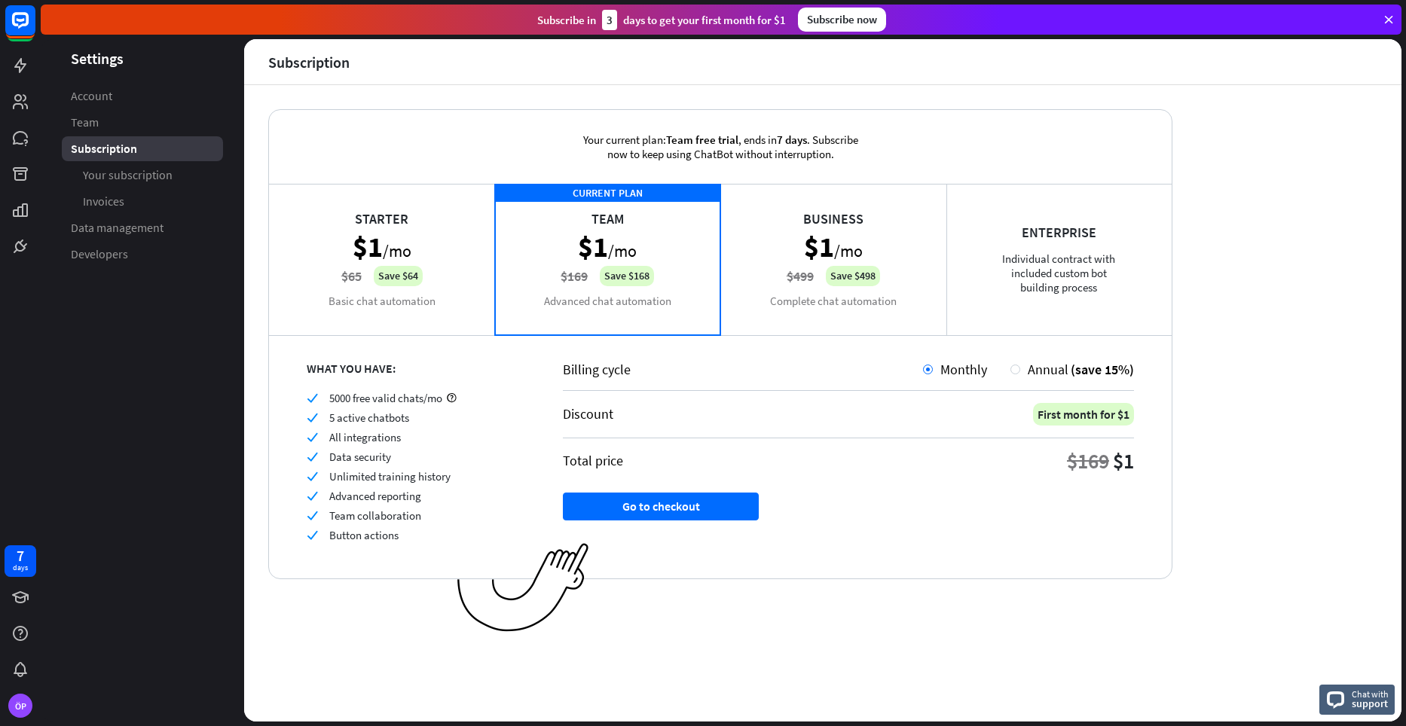
click at [718, 420] on div "Discount First month for $1" at bounding box center [848, 414] width 571 height 47
click at [1061, 367] on span "Annual" at bounding box center [1047, 369] width 41 height 17
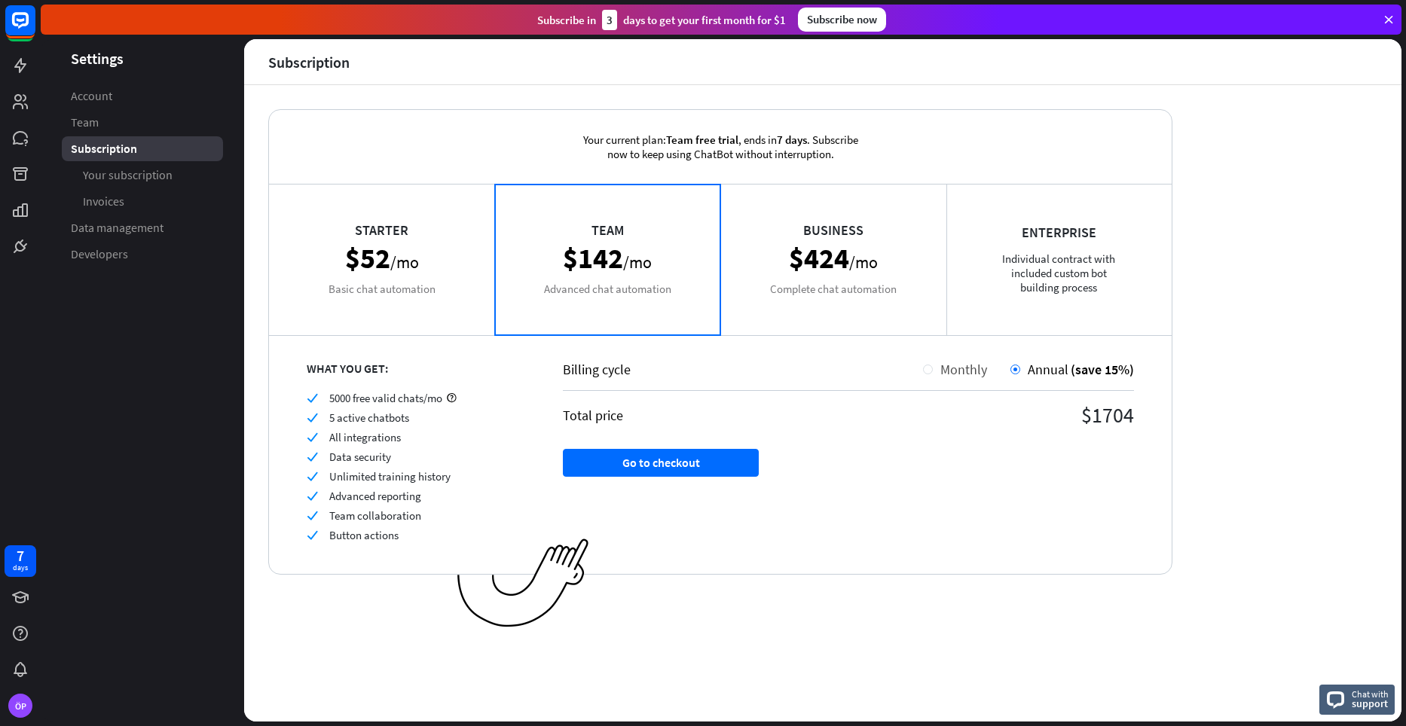
click at [975, 374] on span "Monthly" at bounding box center [963, 369] width 47 height 17
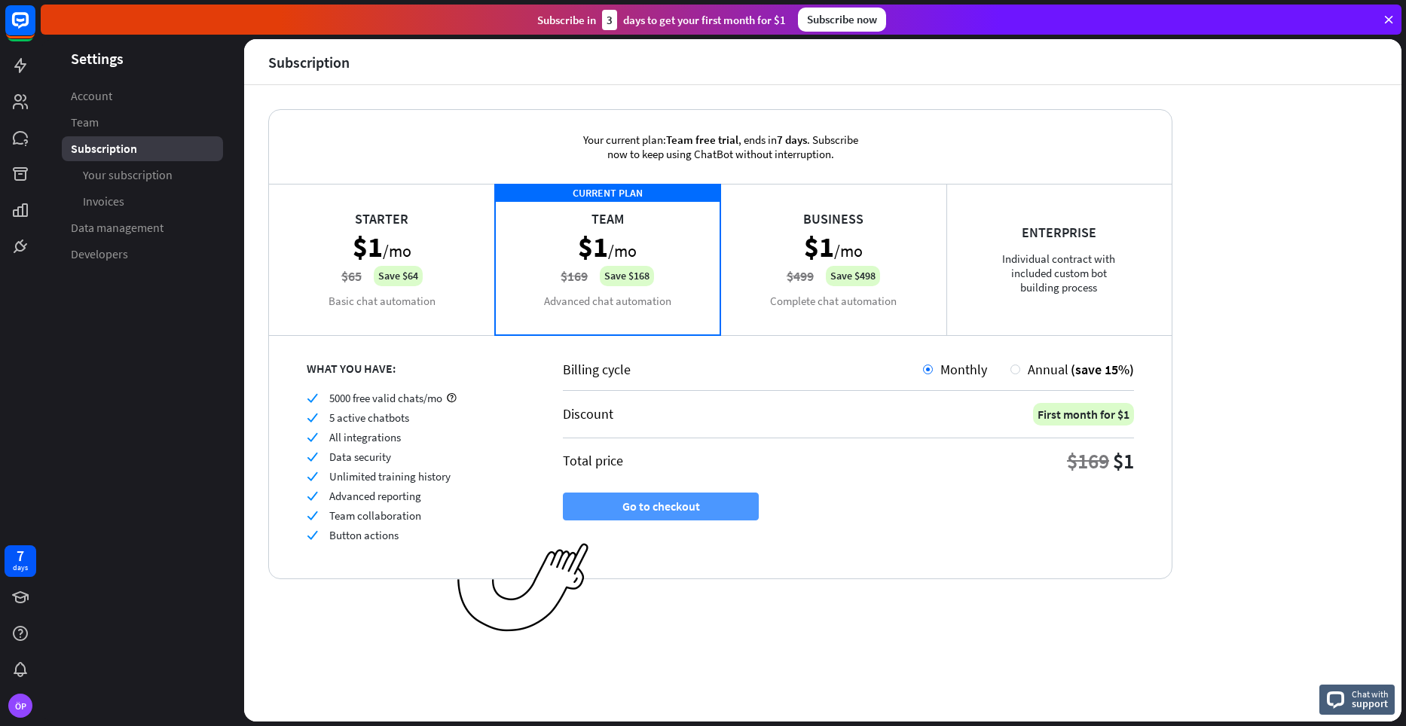
click at [684, 508] on button "Go to checkout" at bounding box center [661, 507] width 196 height 28
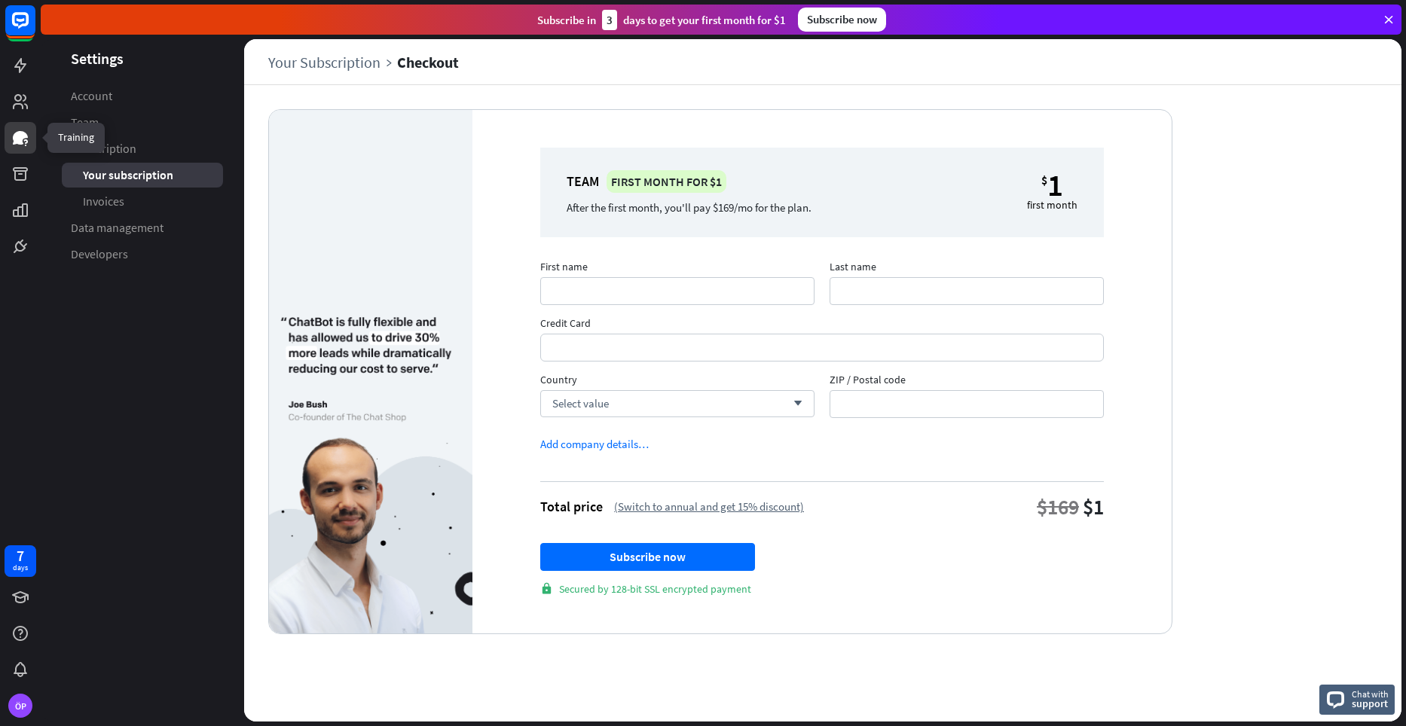
click at [16, 152] on link at bounding box center [21, 138] width 32 height 32
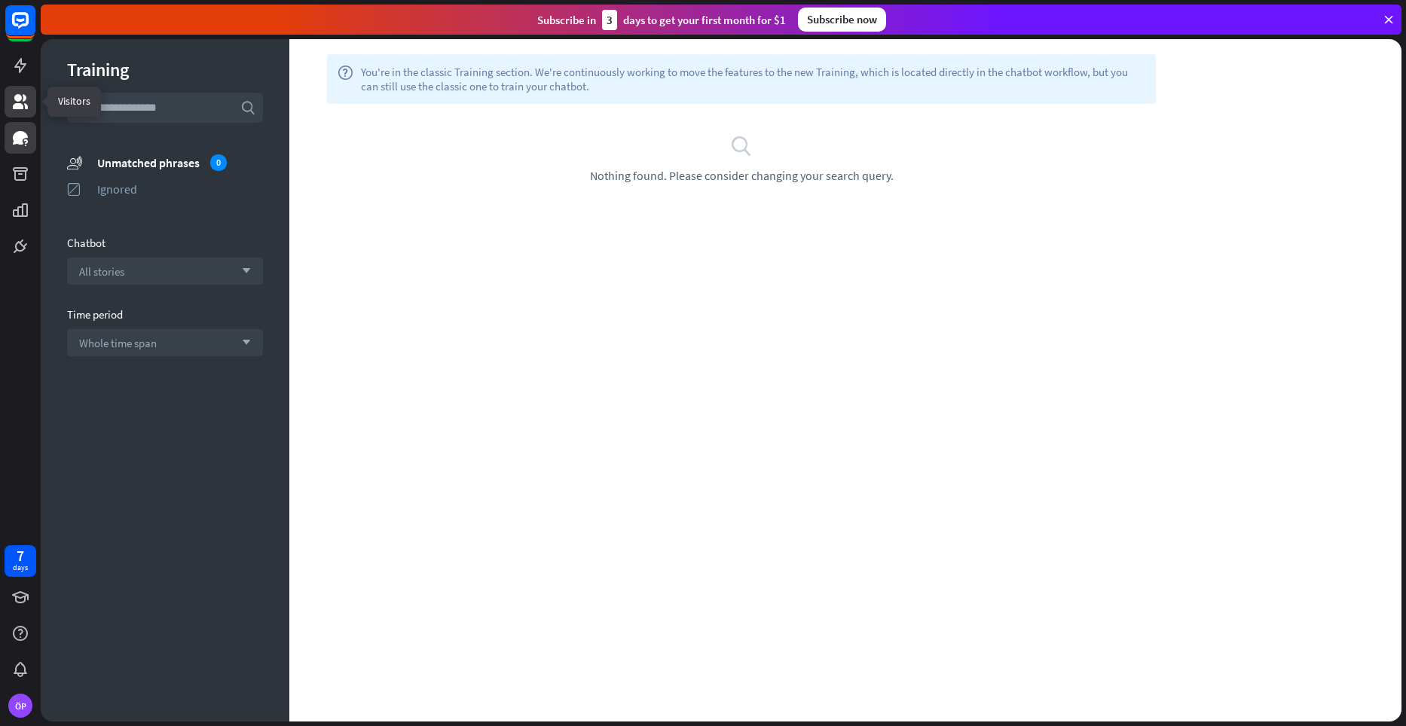
click at [24, 114] on link at bounding box center [21, 102] width 32 height 32
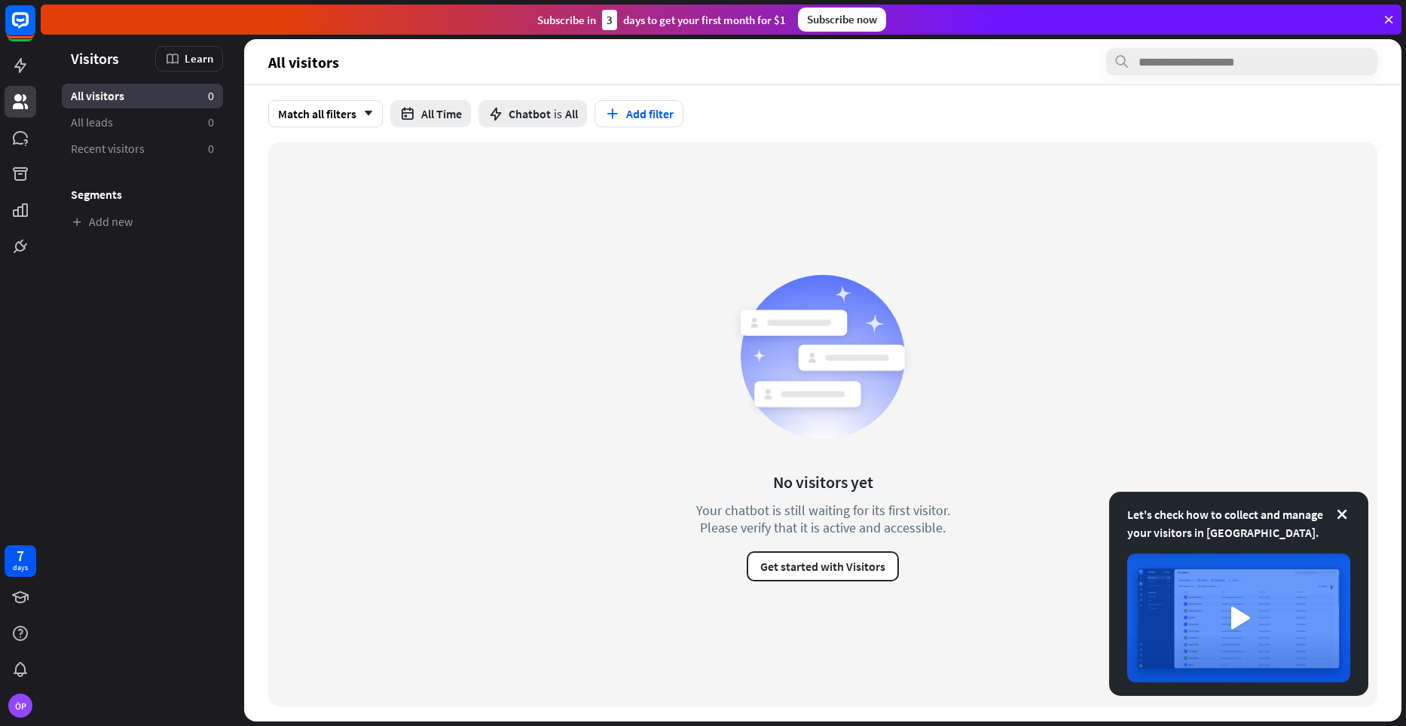
drag, startPoint x: 661, startPoint y: 29, endPoint x: 1169, endPoint y: 305, distance: 578.7
click at [664, 29] on div "Subscribe [DATE] to get your first month for $1" at bounding box center [661, 20] width 249 height 20
click at [1343, 517] on icon at bounding box center [1341, 514] width 15 height 15
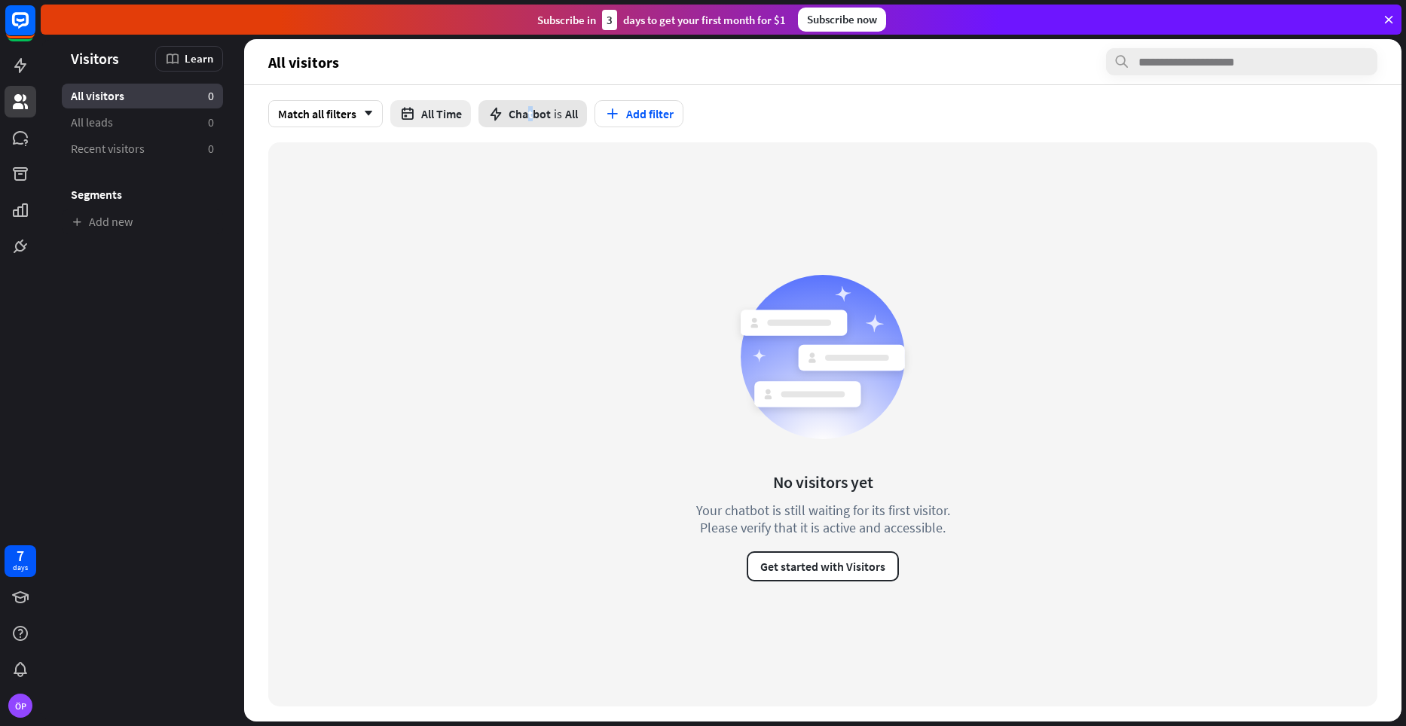
click at [533, 106] on span "Chatbot" at bounding box center [529, 113] width 42 height 15
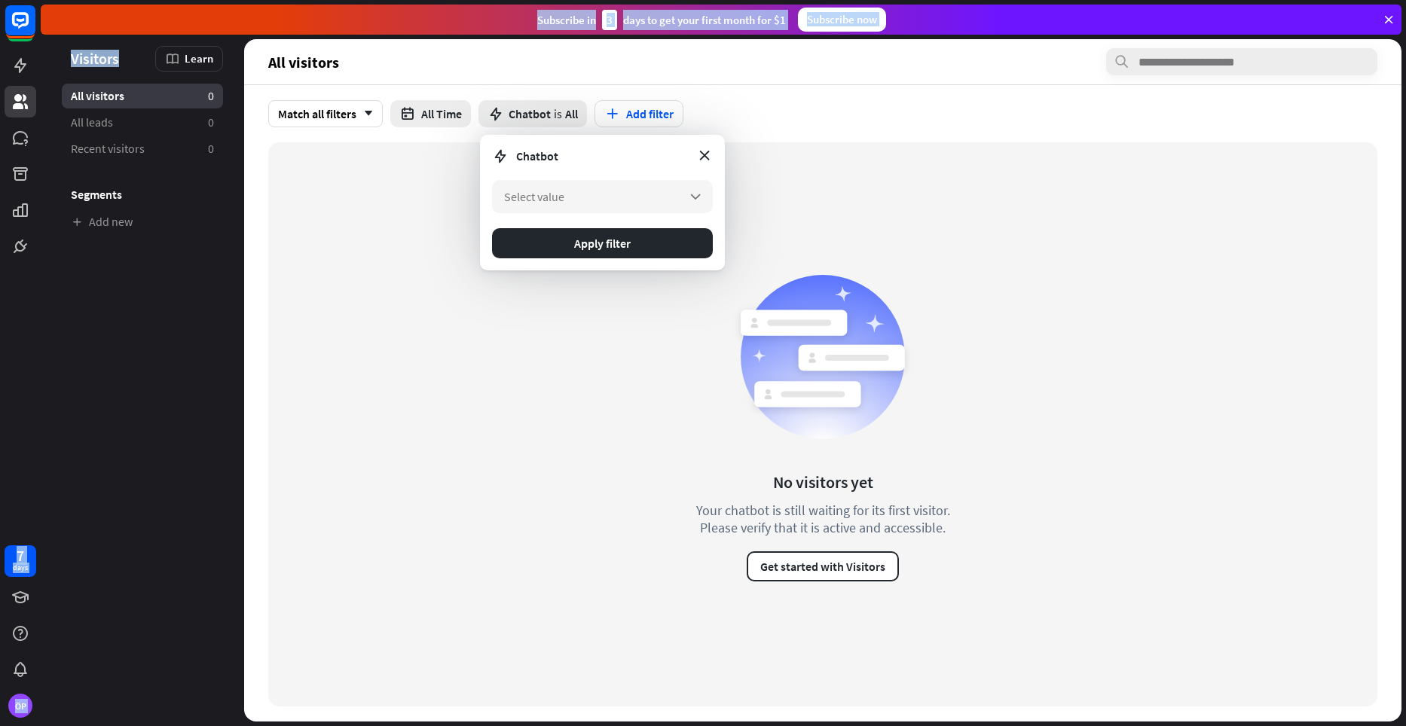
drag, startPoint x: 15, startPoint y: 103, endPoint x: 58, endPoint y: 108, distance: 43.2
click at [58, 108] on div "7 days ÖP close Product Help First steps Get started with ChatBot Help Center F…" at bounding box center [703, 363] width 1406 height 726
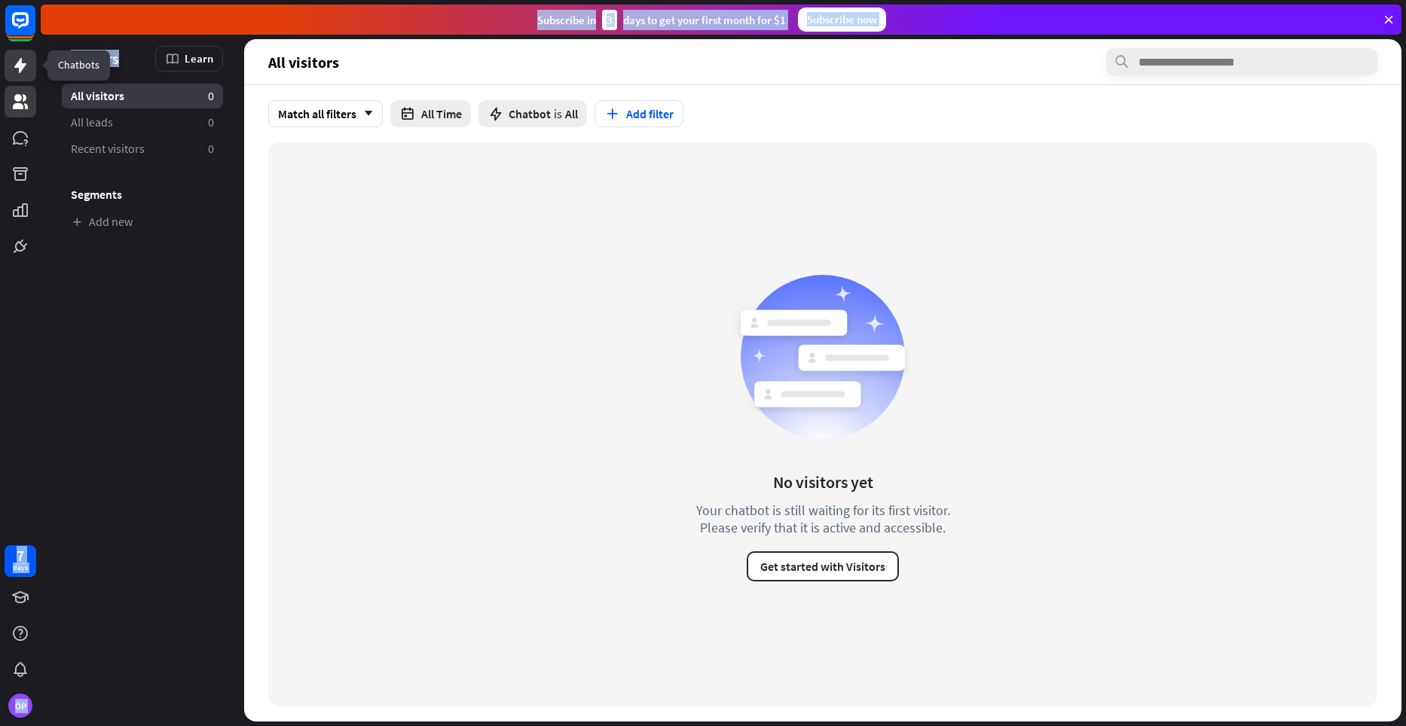
click at [28, 60] on icon at bounding box center [20, 65] width 18 height 18
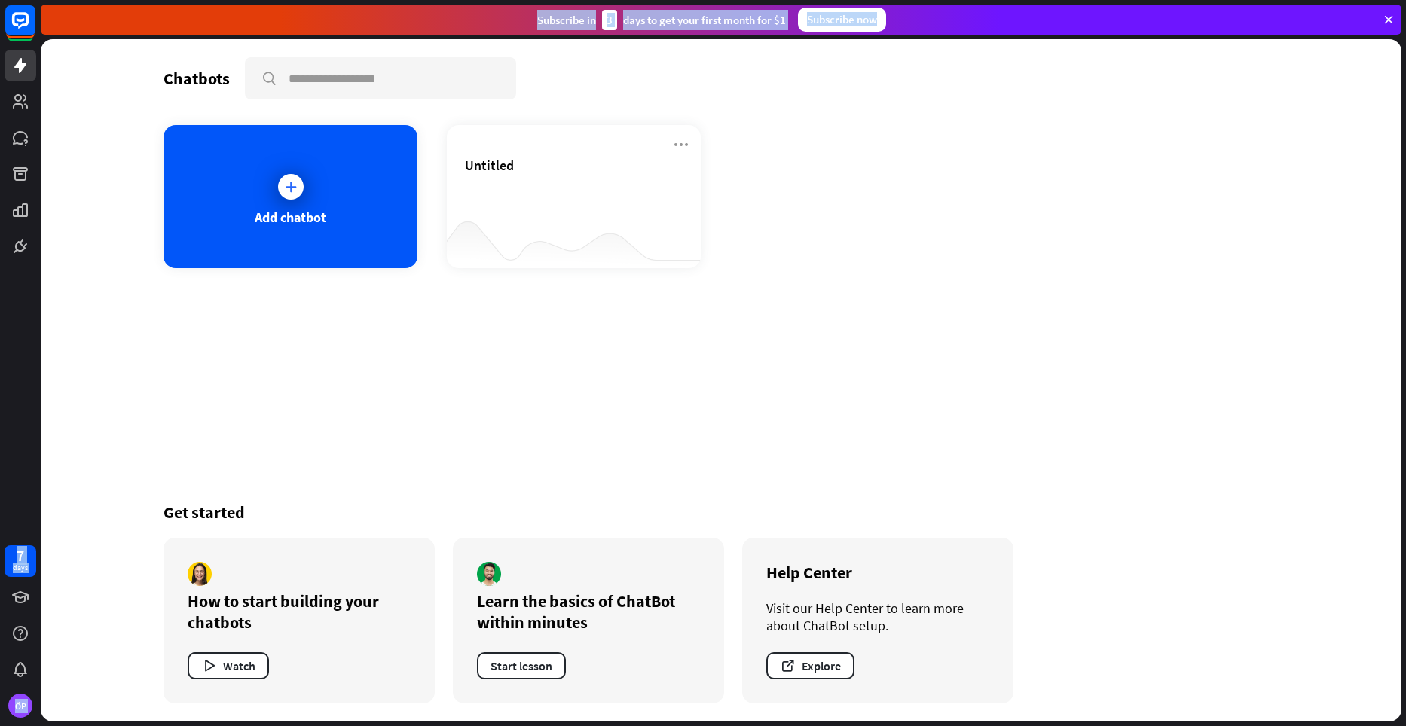
click at [526, 421] on div "Chatbots search Add chatbot Untitled Get started How to start building your cha…" at bounding box center [720, 380] width 1205 height 682
click at [336, 224] on div "Add chatbot" at bounding box center [290, 196] width 254 height 143
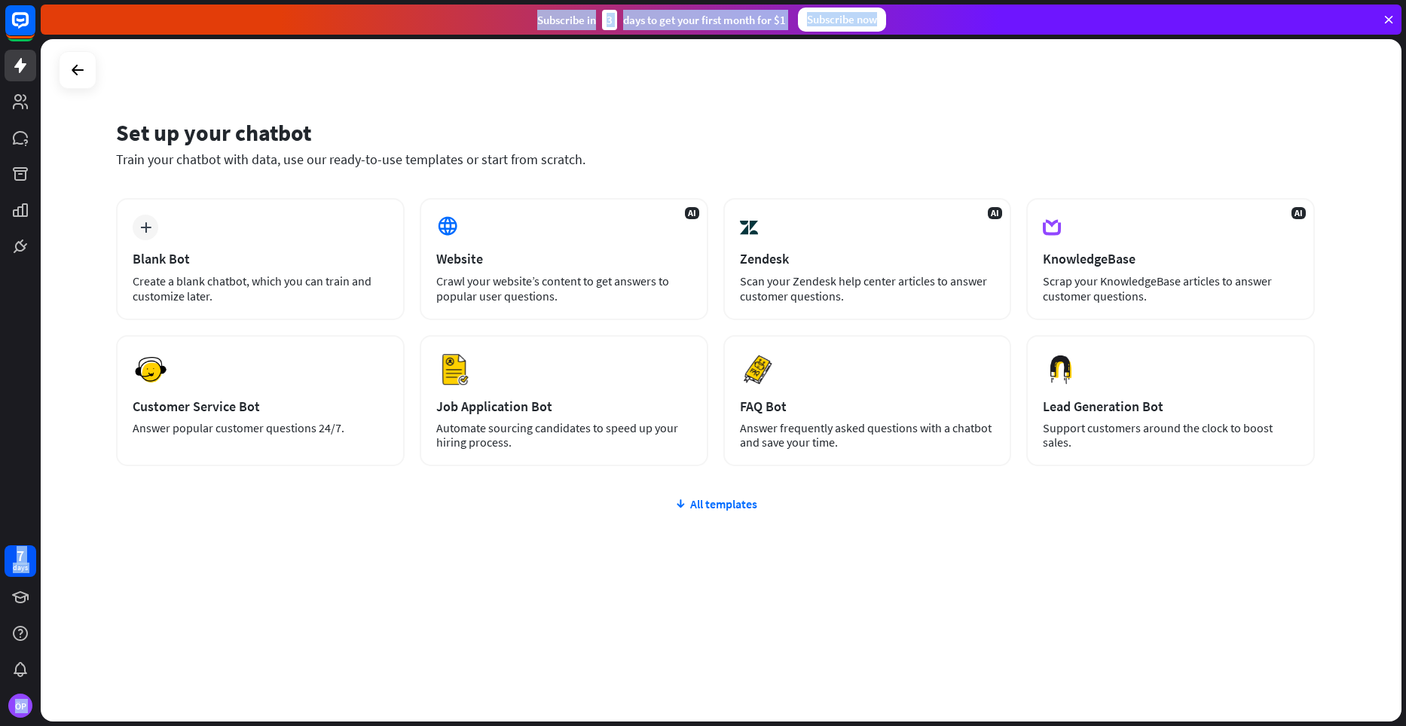
click at [807, 135] on div "Set up your chatbot" at bounding box center [715, 132] width 1198 height 29
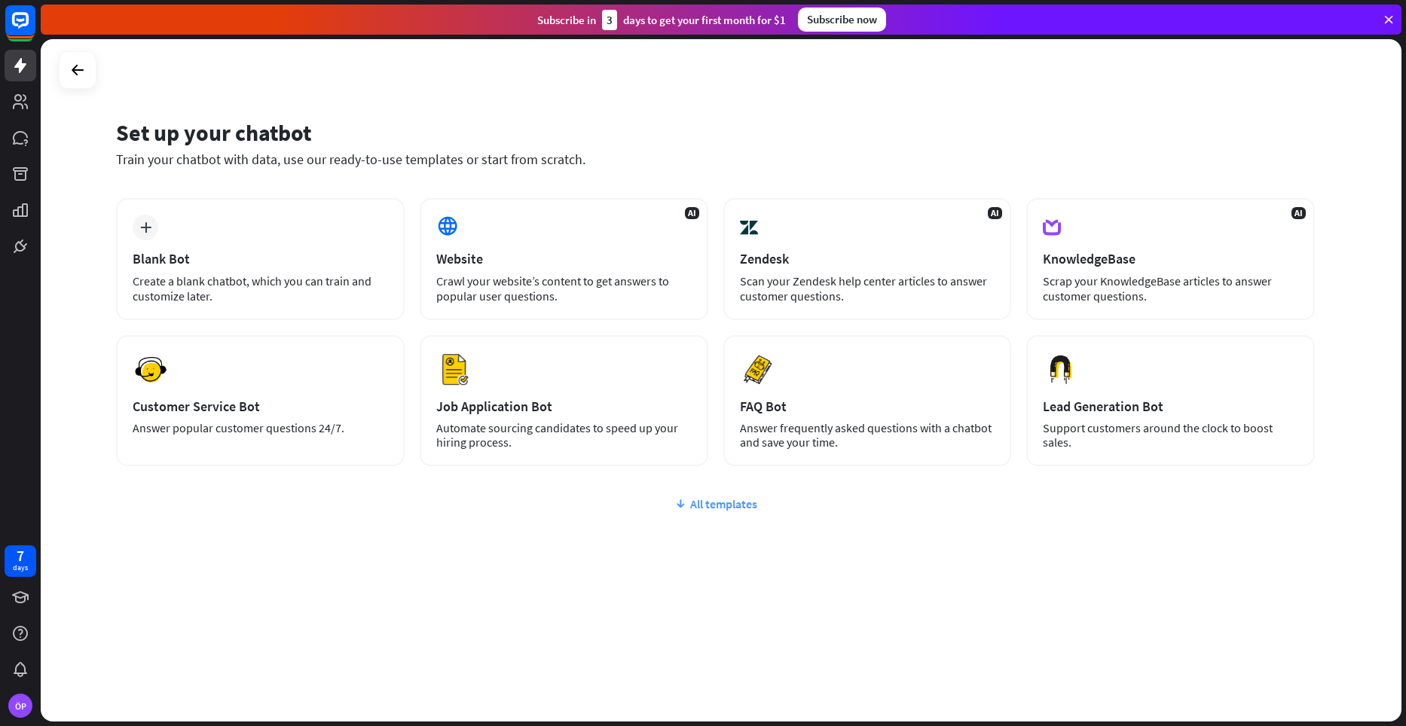
click at [729, 508] on div "All templates" at bounding box center [715, 503] width 1198 height 15
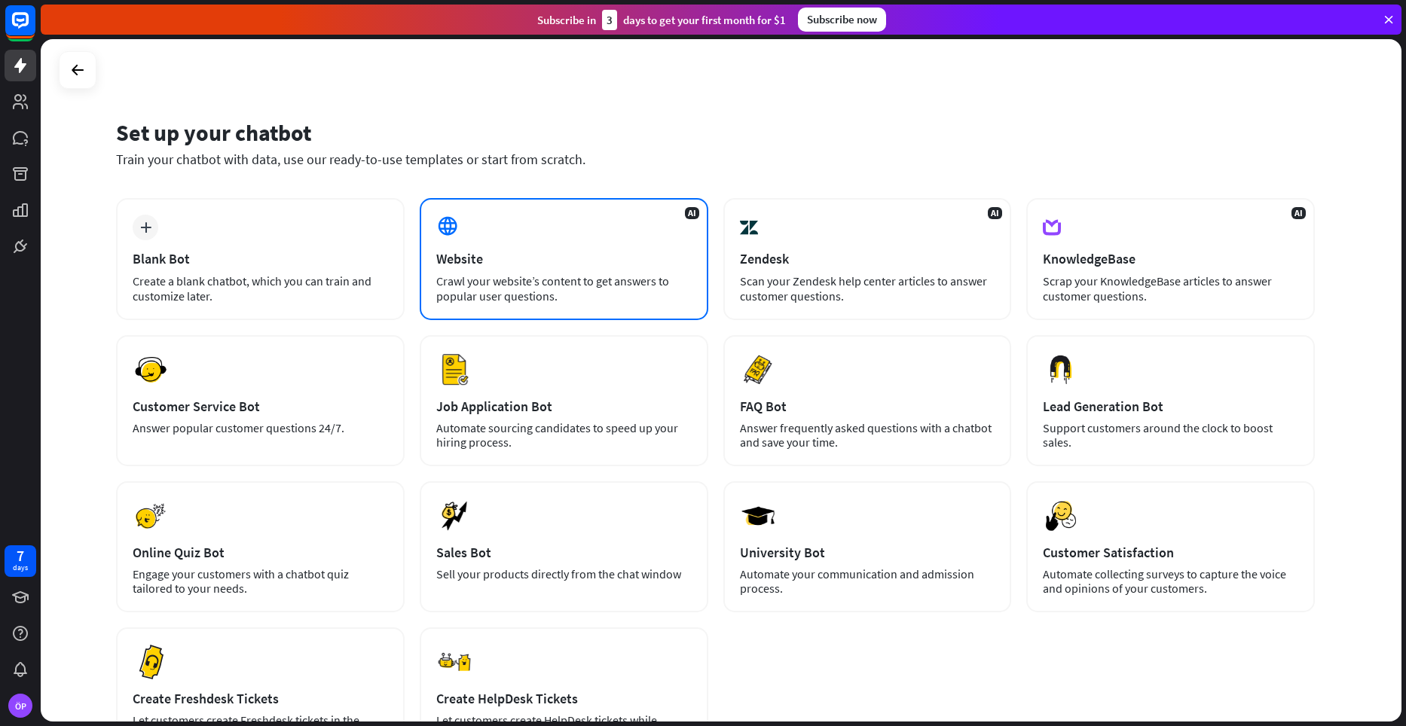
click at [481, 278] on div "Crawl your website’s content to get answers to popular user questions." at bounding box center [563, 288] width 255 height 30
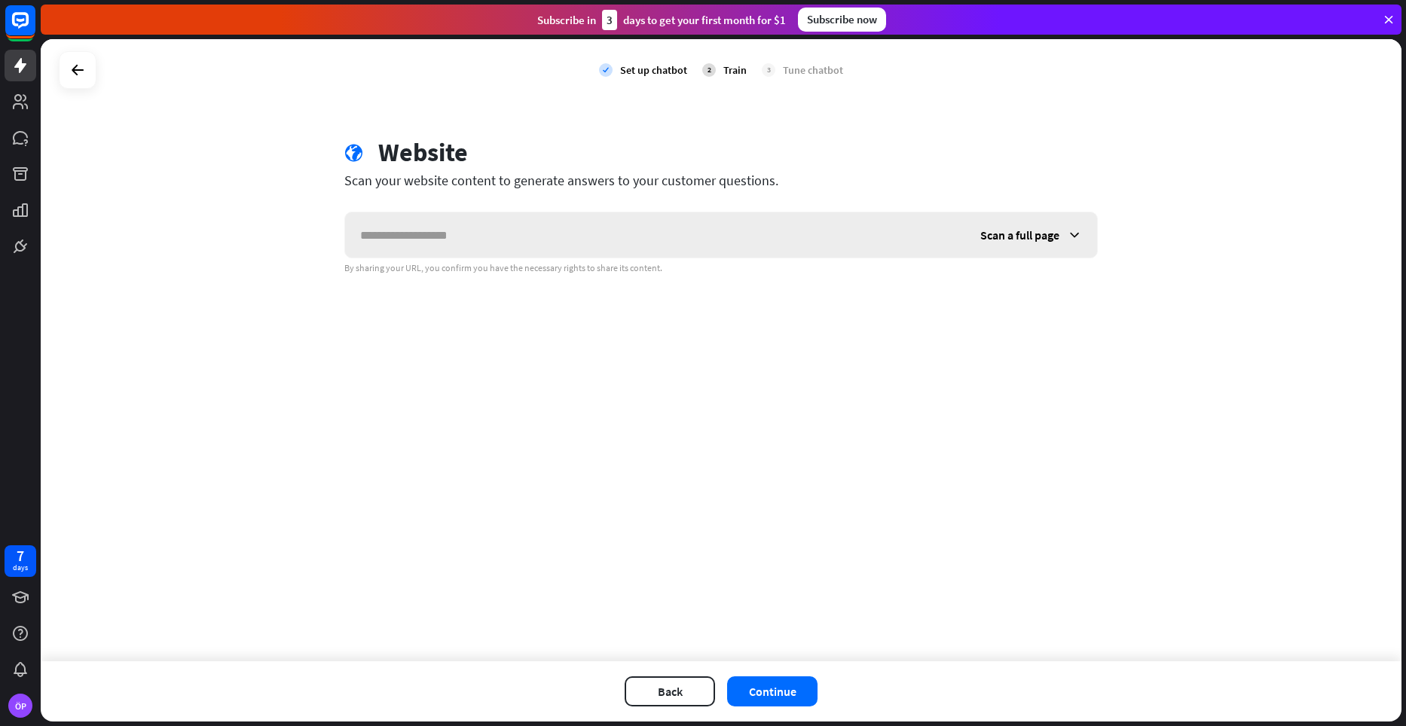
click at [1041, 243] on div "Scan a full page" at bounding box center [1031, 234] width 132 height 45
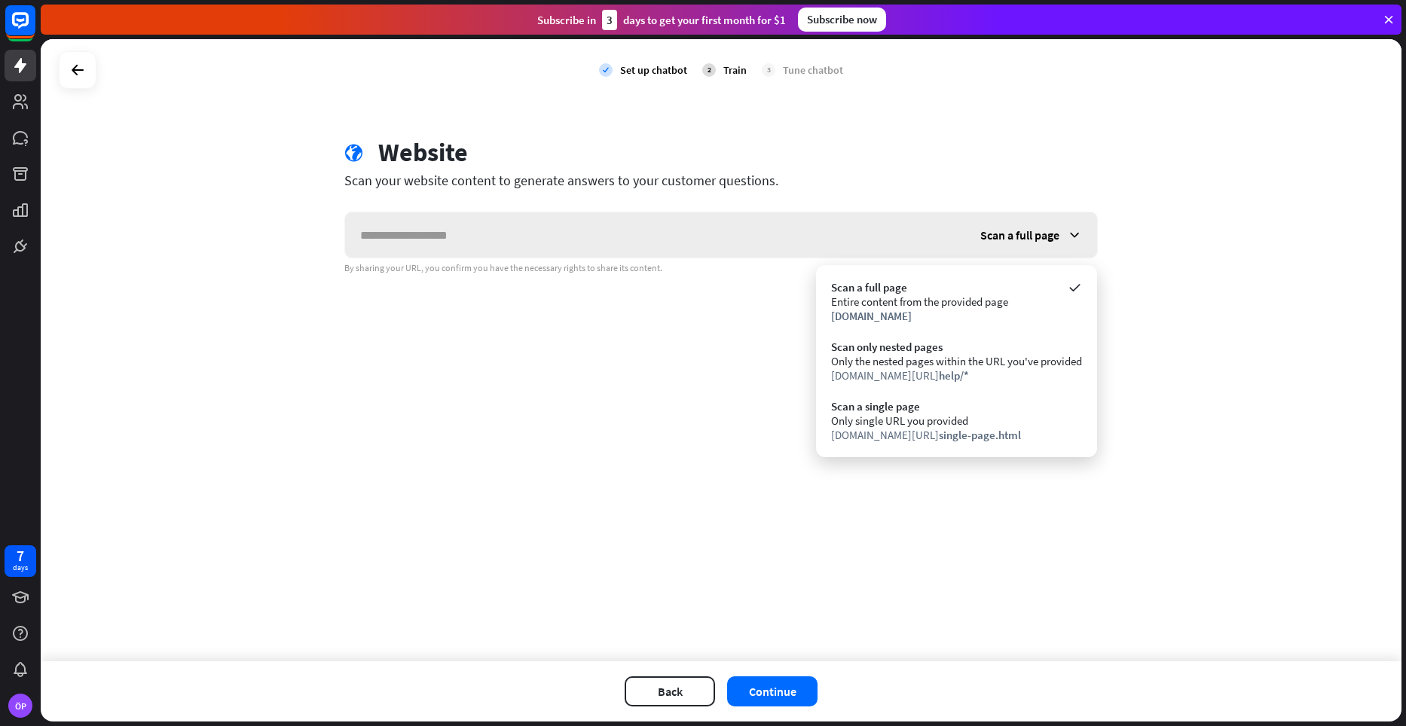
click at [1039, 236] on span "Scan a full page" at bounding box center [1019, 234] width 79 height 15
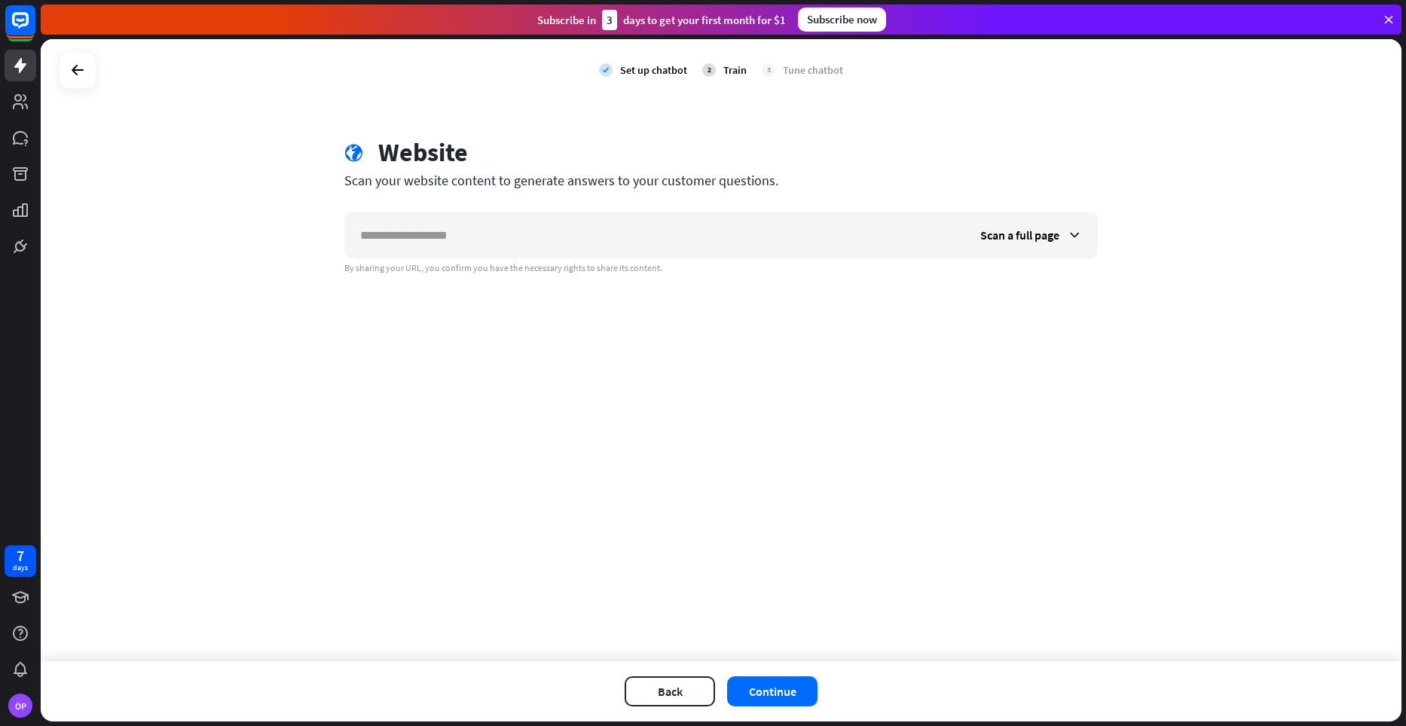
drag, startPoint x: 178, startPoint y: 103, endPoint x: 127, endPoint y: 96, distance: 51.8
click at [127, 96] on div "check Set up chatbot 2 Train 3 Tune chatbot globe Website Scan your website con…" at bounding box center [721, 350] width 1360 height 622
click at [75, 66] on icon at bounding box center [78, 70] width 18 height 18
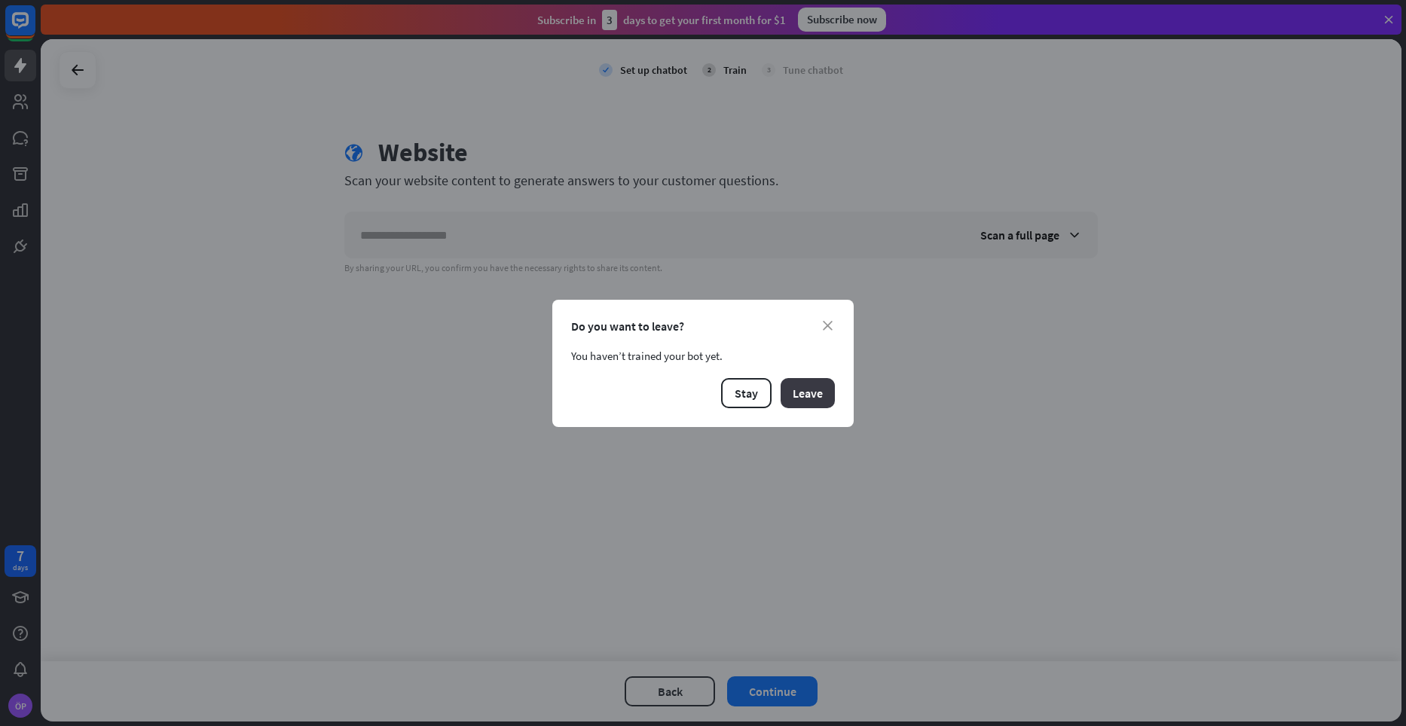
click at [797, 395] on button "Leave" at bounding box center [807, 393] width 54 height 30
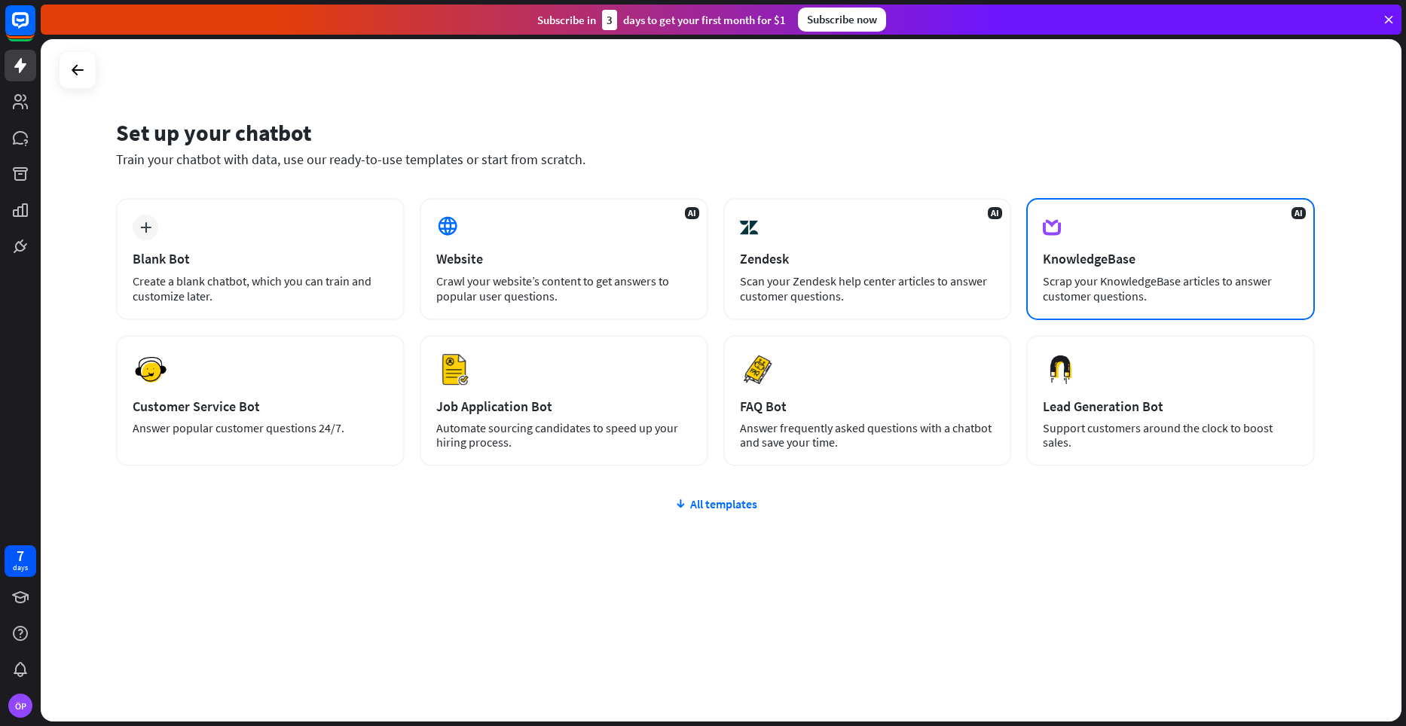
click at [1104, 302] on div "Scrap your KnowledgeBase articles to answer customer questions." at bounding box center [1169, 288] width 255 height 30
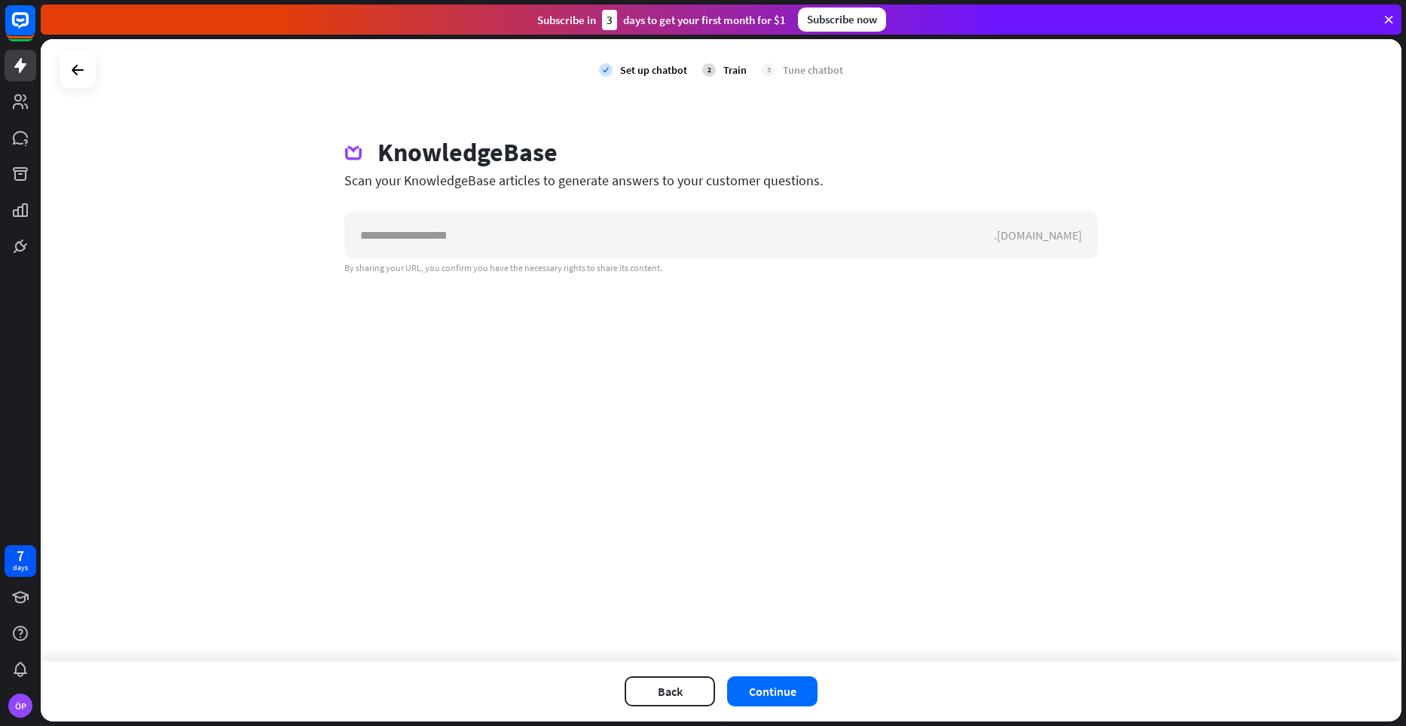
click at [108, 66] on div "check Set up chatbot 2 Train 3 Tune chatbot" at bounding box center [721, 70] width 1360 height 62
click at [92, 69] on div at bounding box center [78, 70] width 38 height 38
click at [82, 70] on icon at bounding box center [78, 70] width 18 height 18
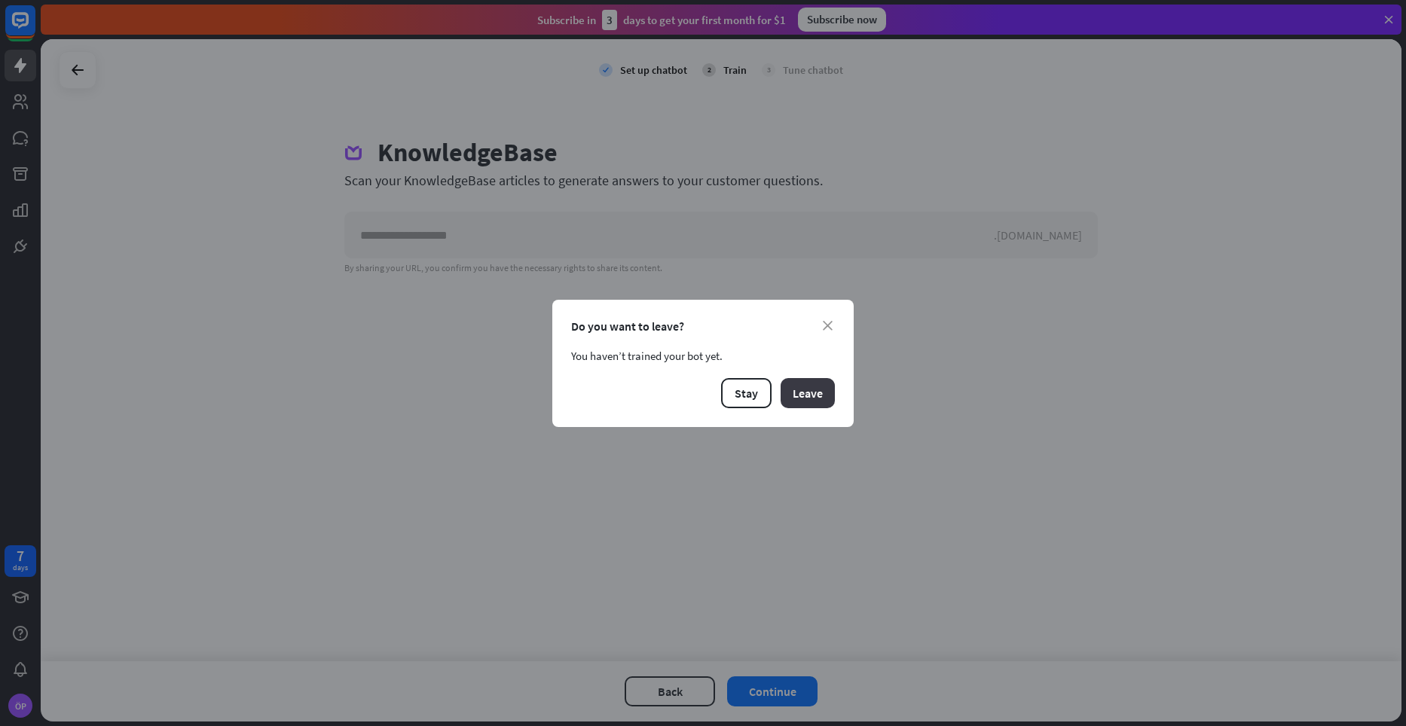
click at [796, 397] on button "Leave" at bounding box center [807, 393] width 54 height 30
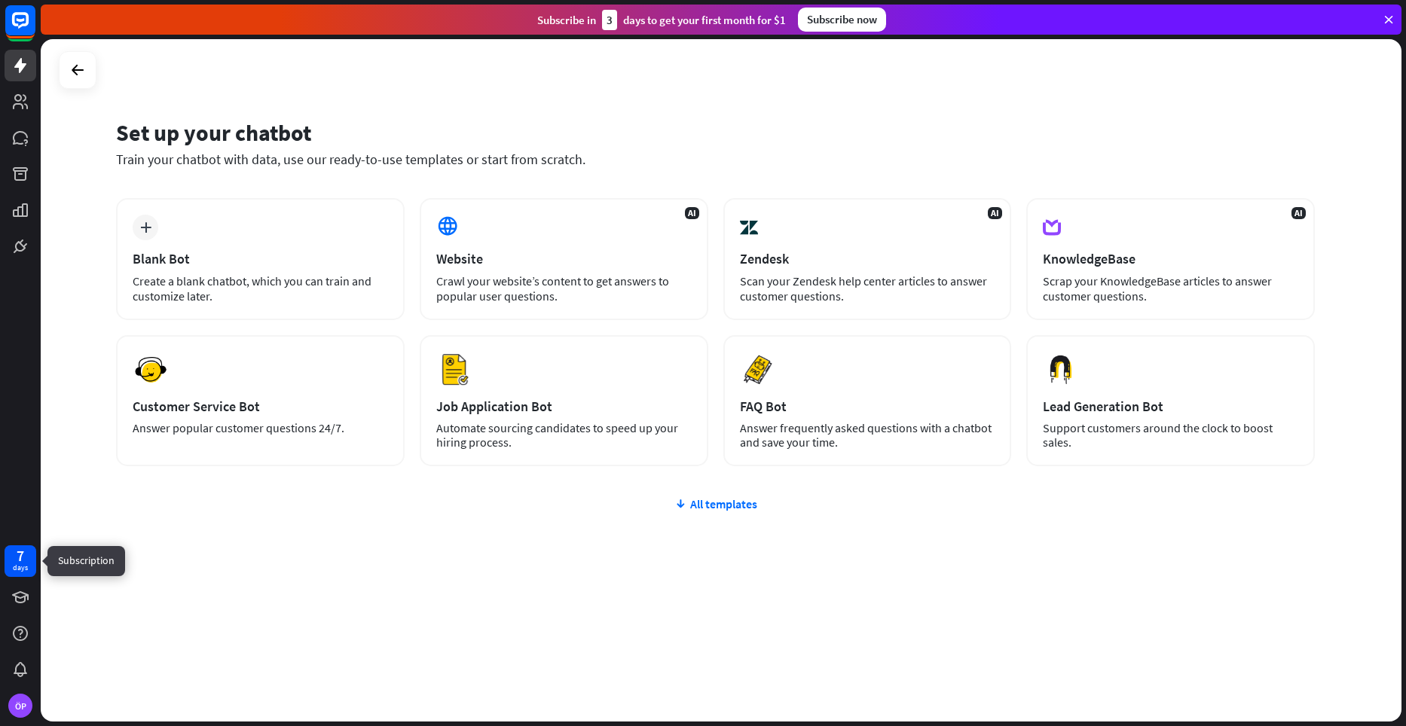
click at [21, 560] on div "7" at bounding box center [21, 556] width 8 height 14
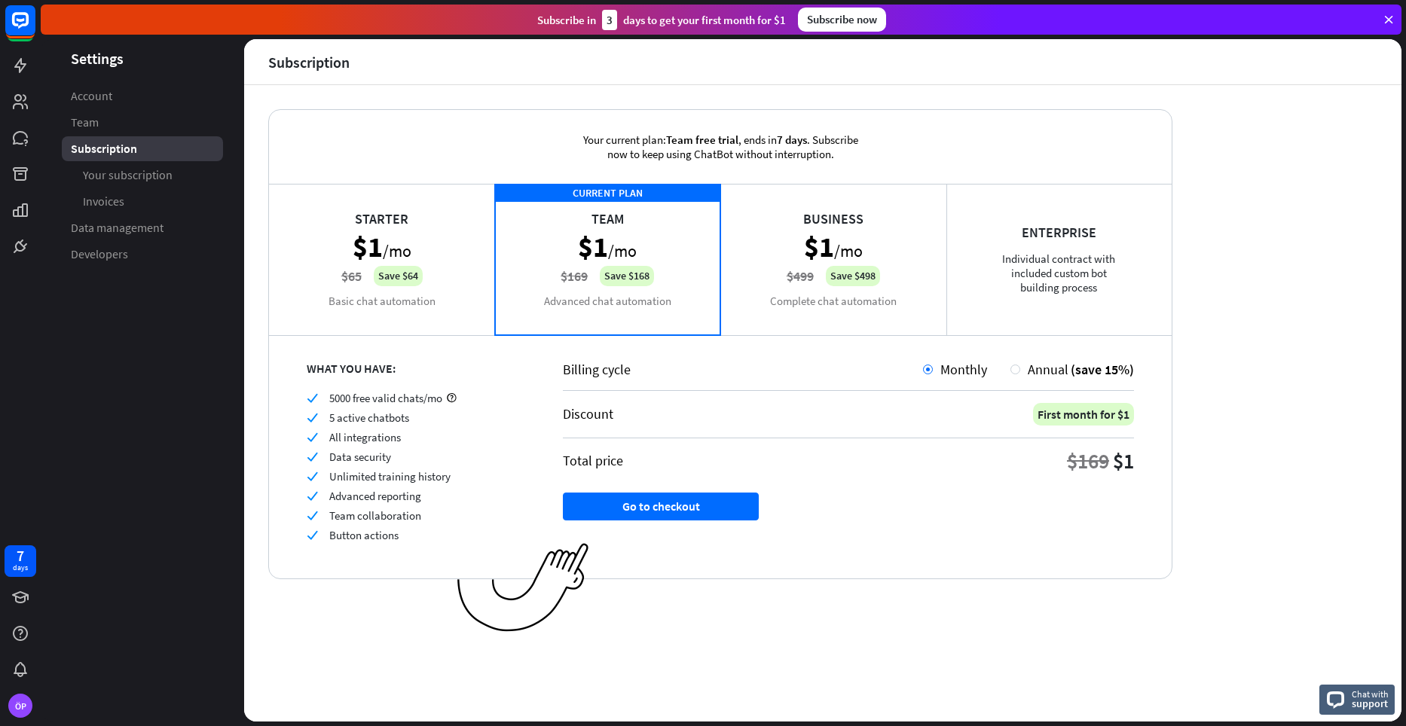
click at [858, 264] on div "Business $1 /mo $499 Save $498 Complete chat automation" at bounding box center [833, 259] width 226 height 151
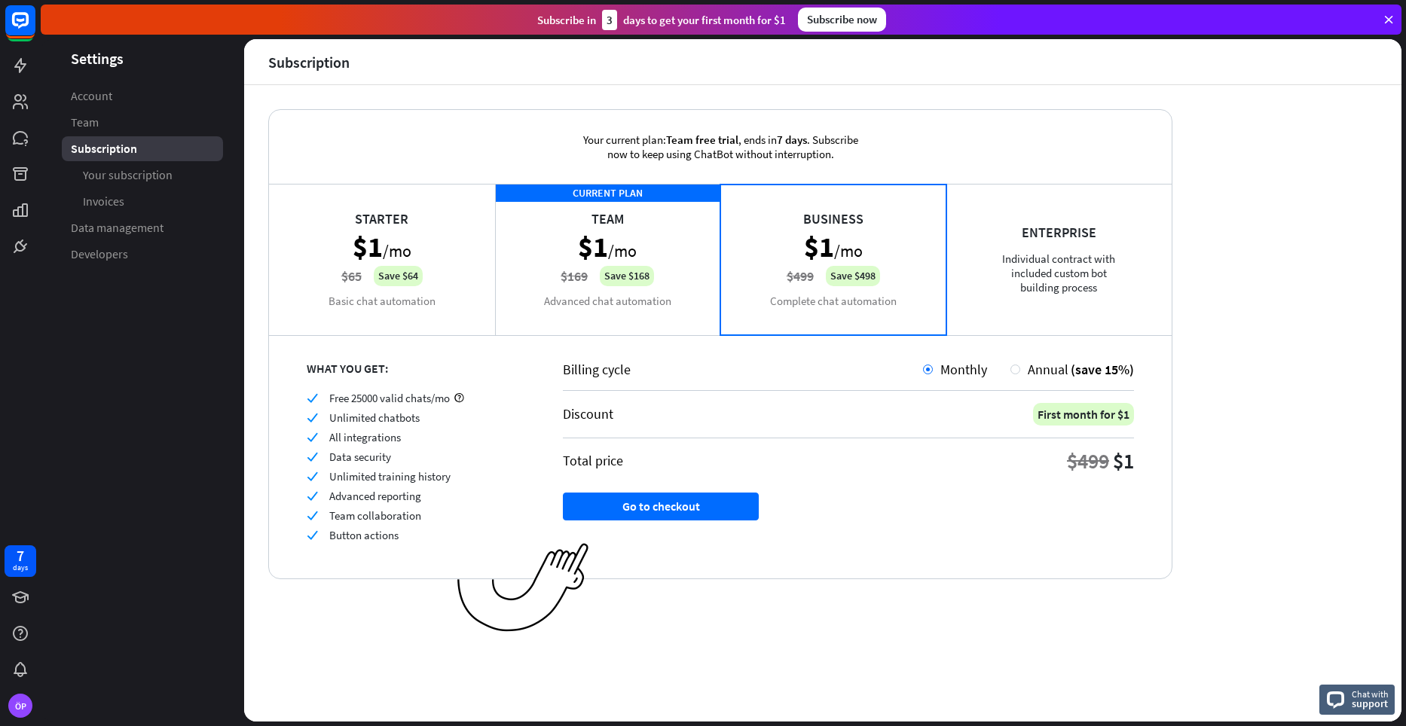
click at [691, 291] on div "CURRENT PLAN Team $1 /mo $169 Save $168 Advanced chat automation" at bounding box center [608, 259] width 226 height 151
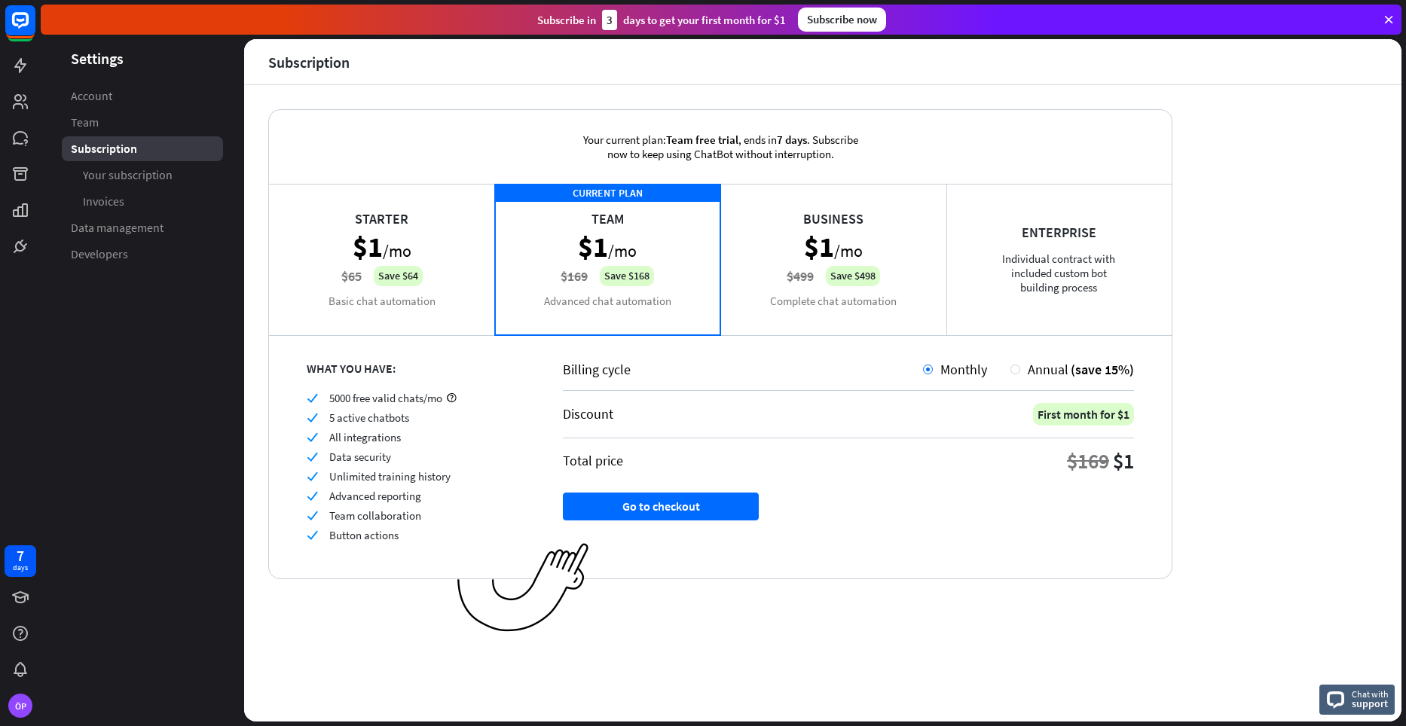
click at [408, 310] on div "Starter $1 /mo $65 Save $64 Basic chat automation" at bounding box center [382, 259] width 226 height 151
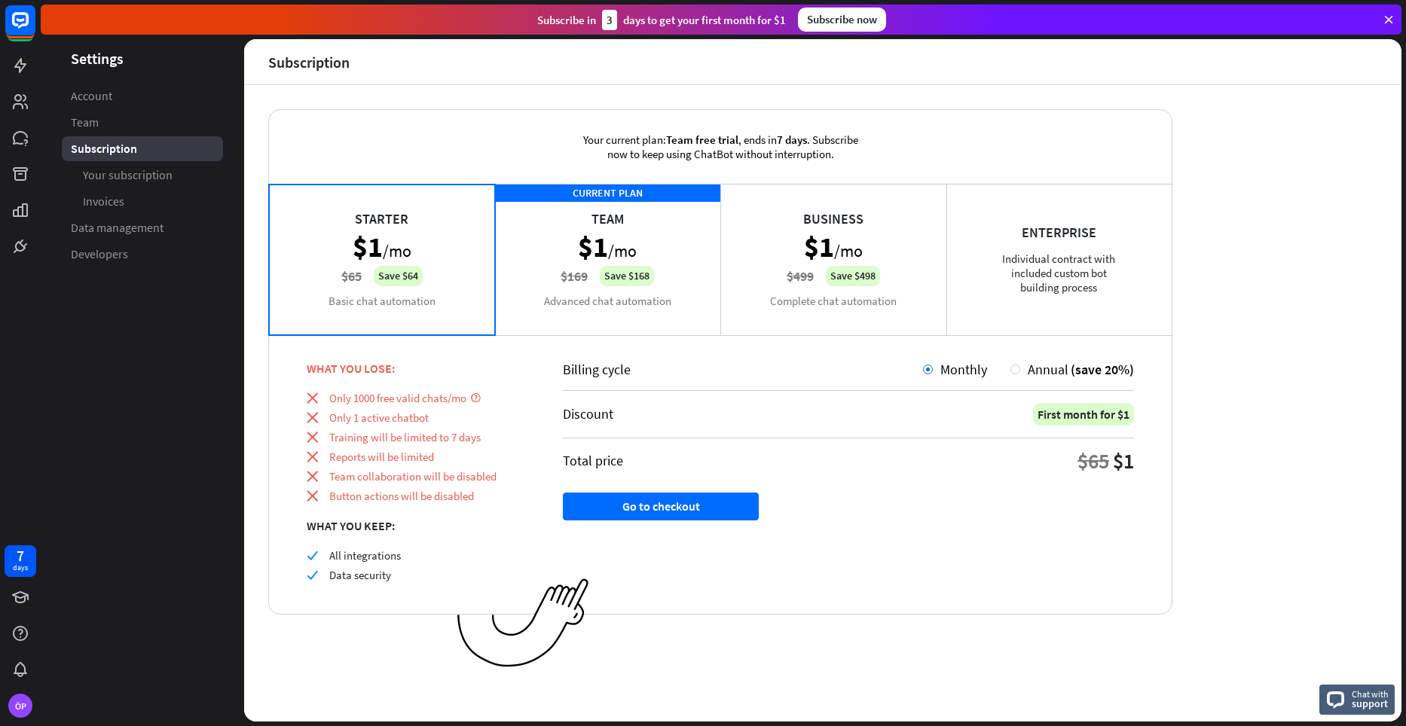
click at [686, 278] on div "CURRENT PLAN Team $1 /mo $169 Save $168 Advanced chat automation" at bounding box center [608, 259] width 226 height 151
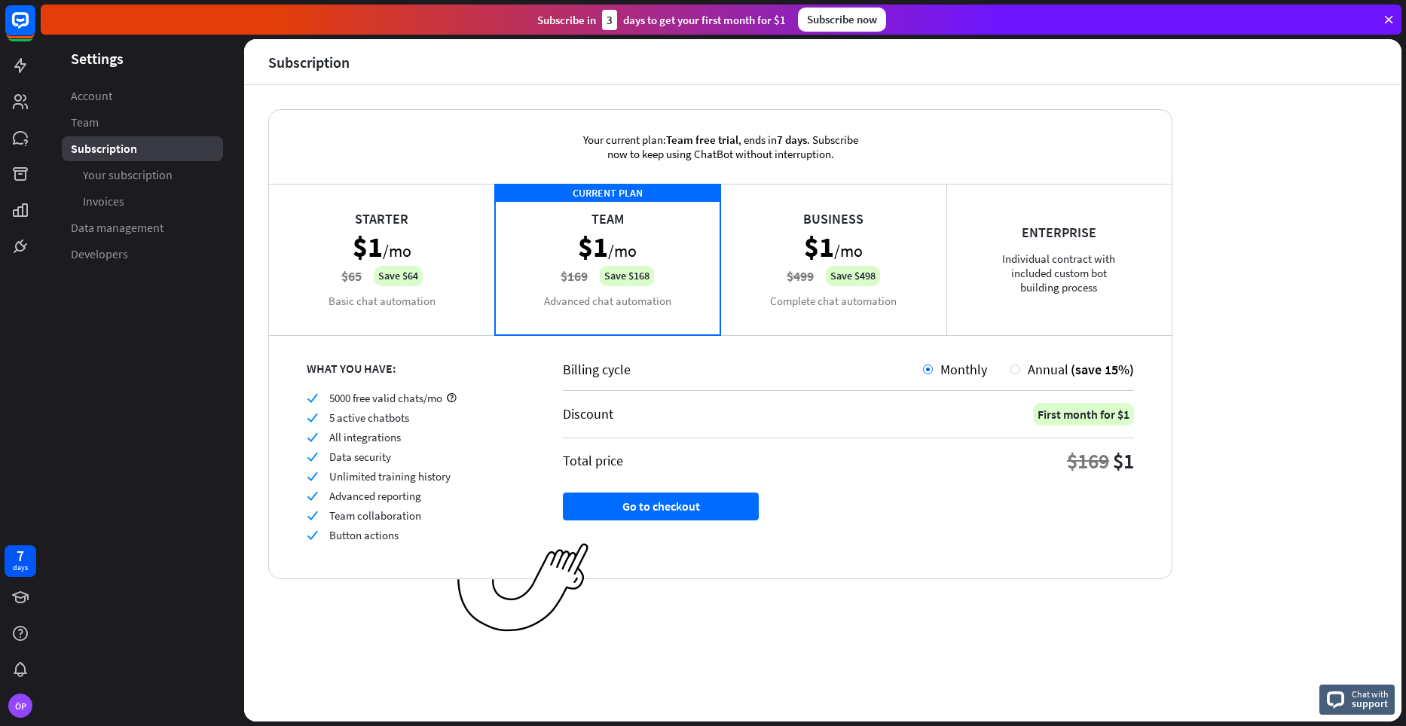
click at [808, 272] on div "Business $1 /mo $499 Save $498 Complete chat automation" at bounding box center [833, 259] width 226 height 151
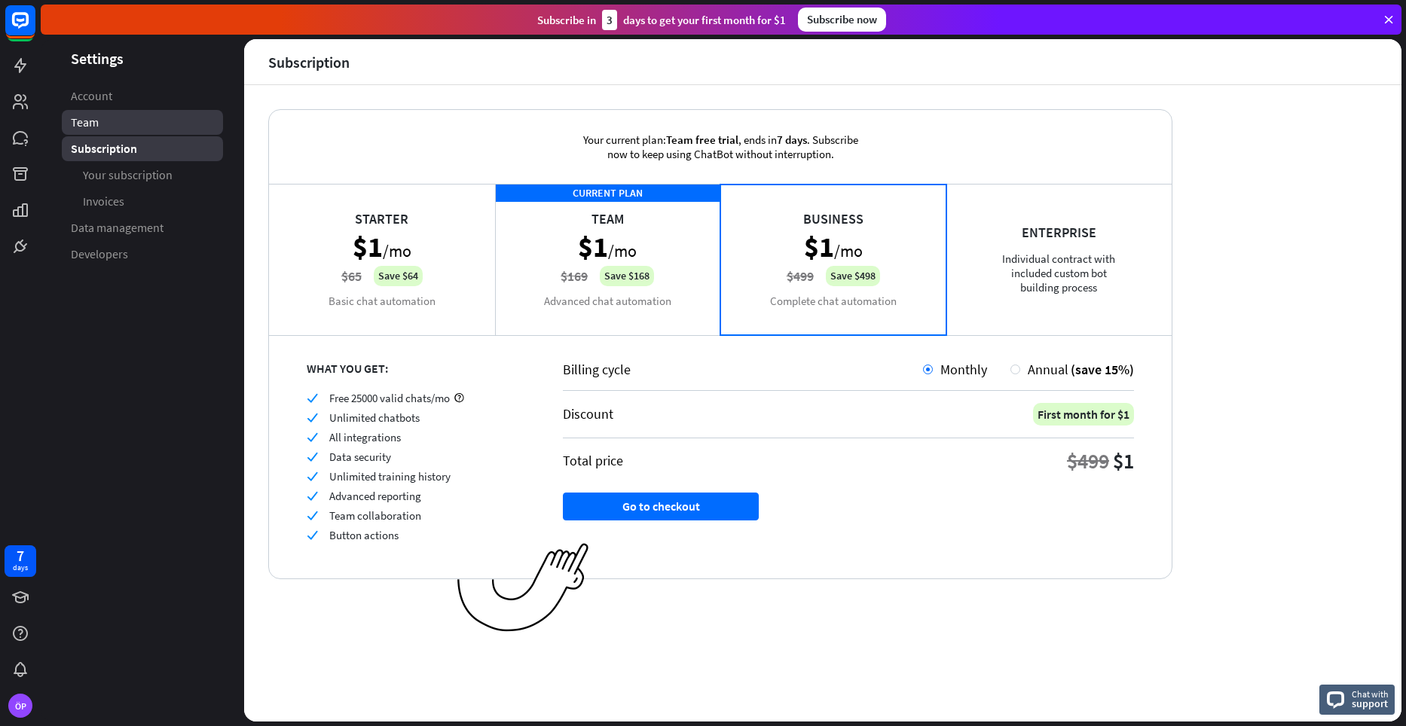
click at [159, 122] on link "Team" at bounding box center [142, 122] width 161 height 25
